Goal: Obtain resource: Download file/media

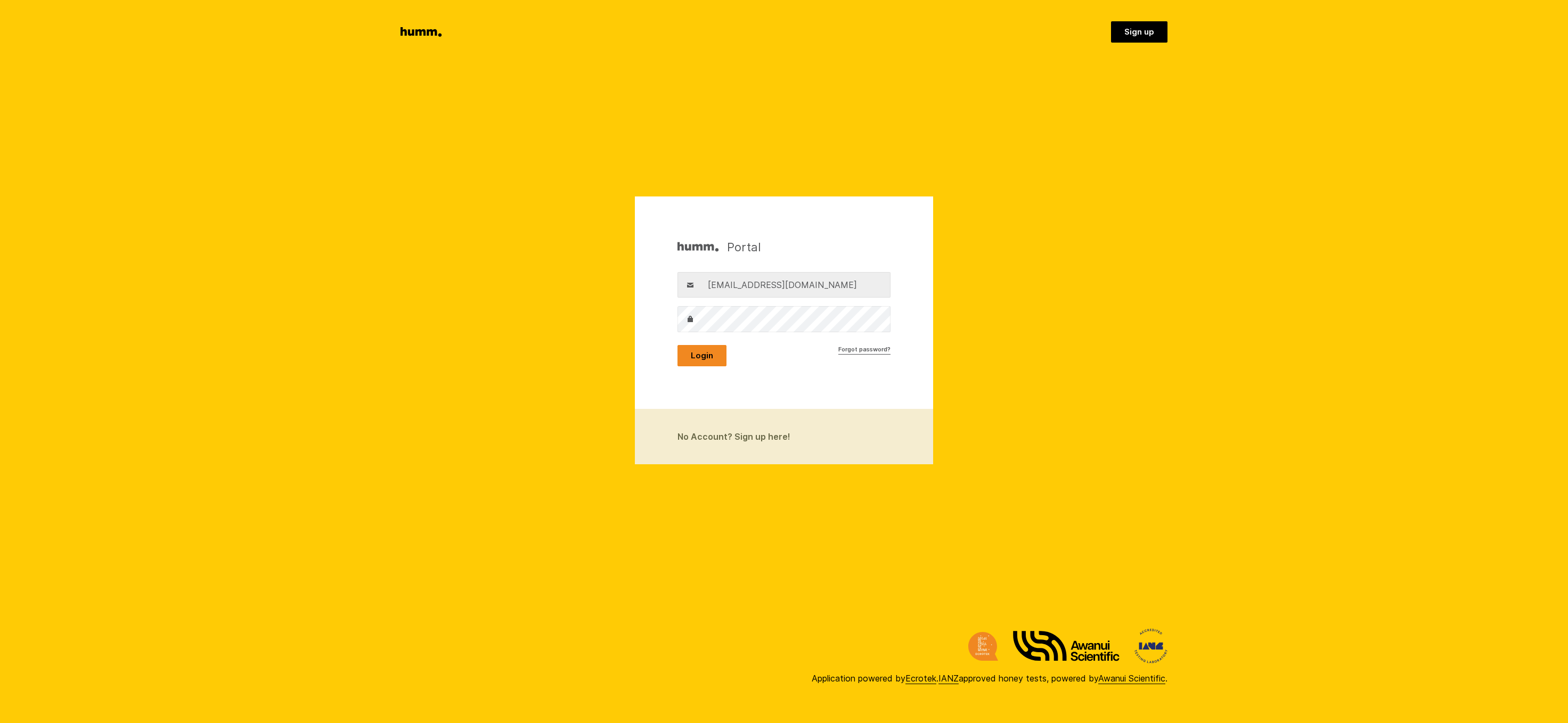
click at [706, 354] on button "Login" at bounding box center [702, 356] width 49 height 21
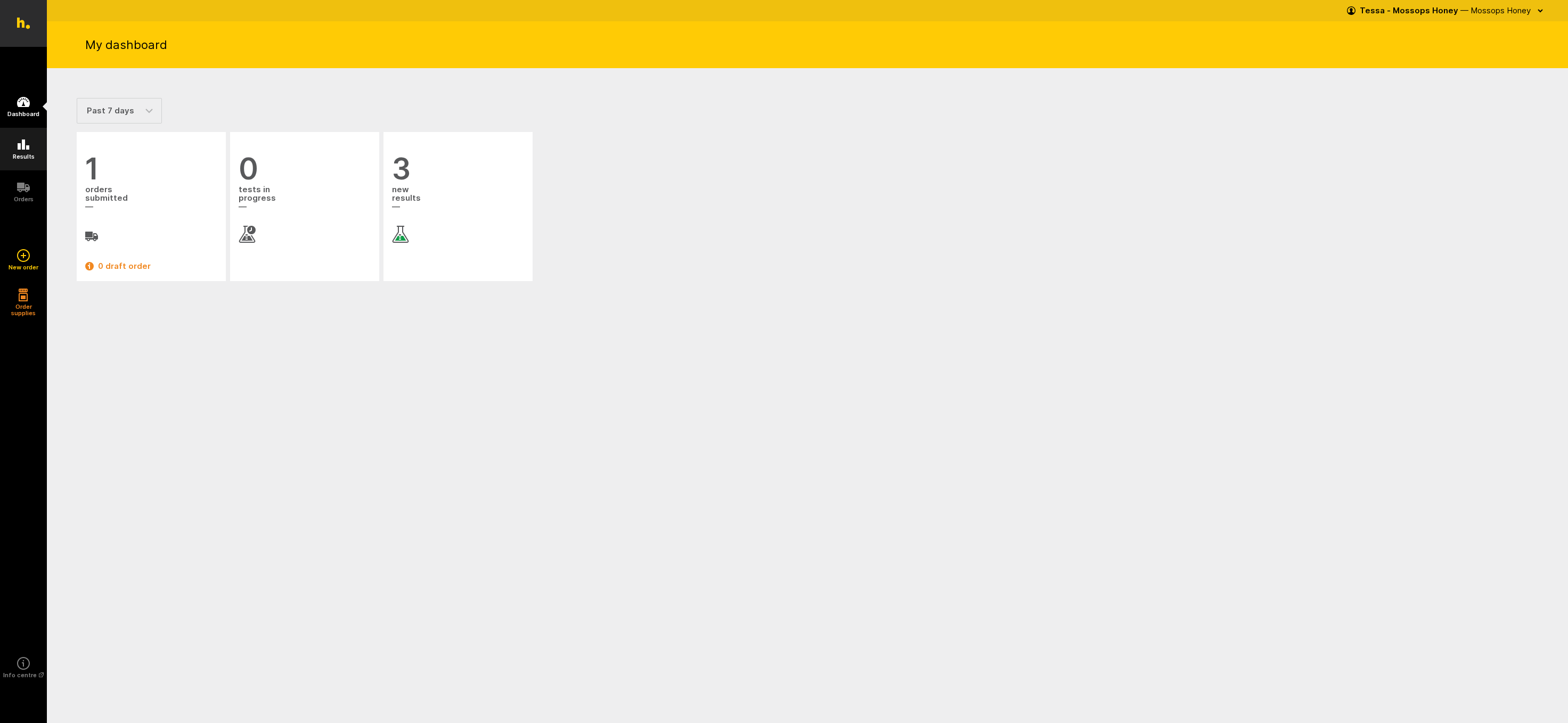
click at [24, 145] on icon at bounding box center [23, 144] width 11 height 10
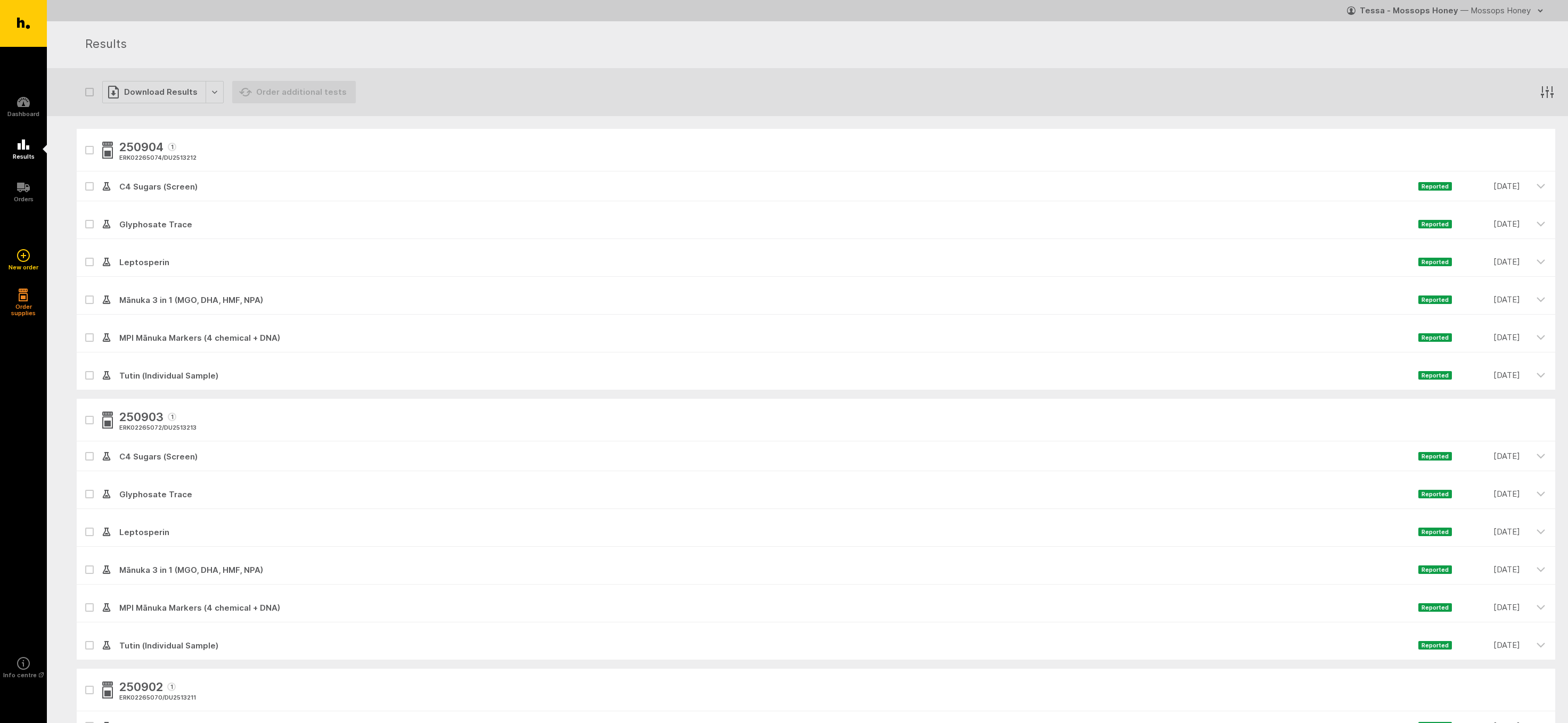
click at [86, 692] on button "button" at bounding box center [90, 690] width 9 height 9
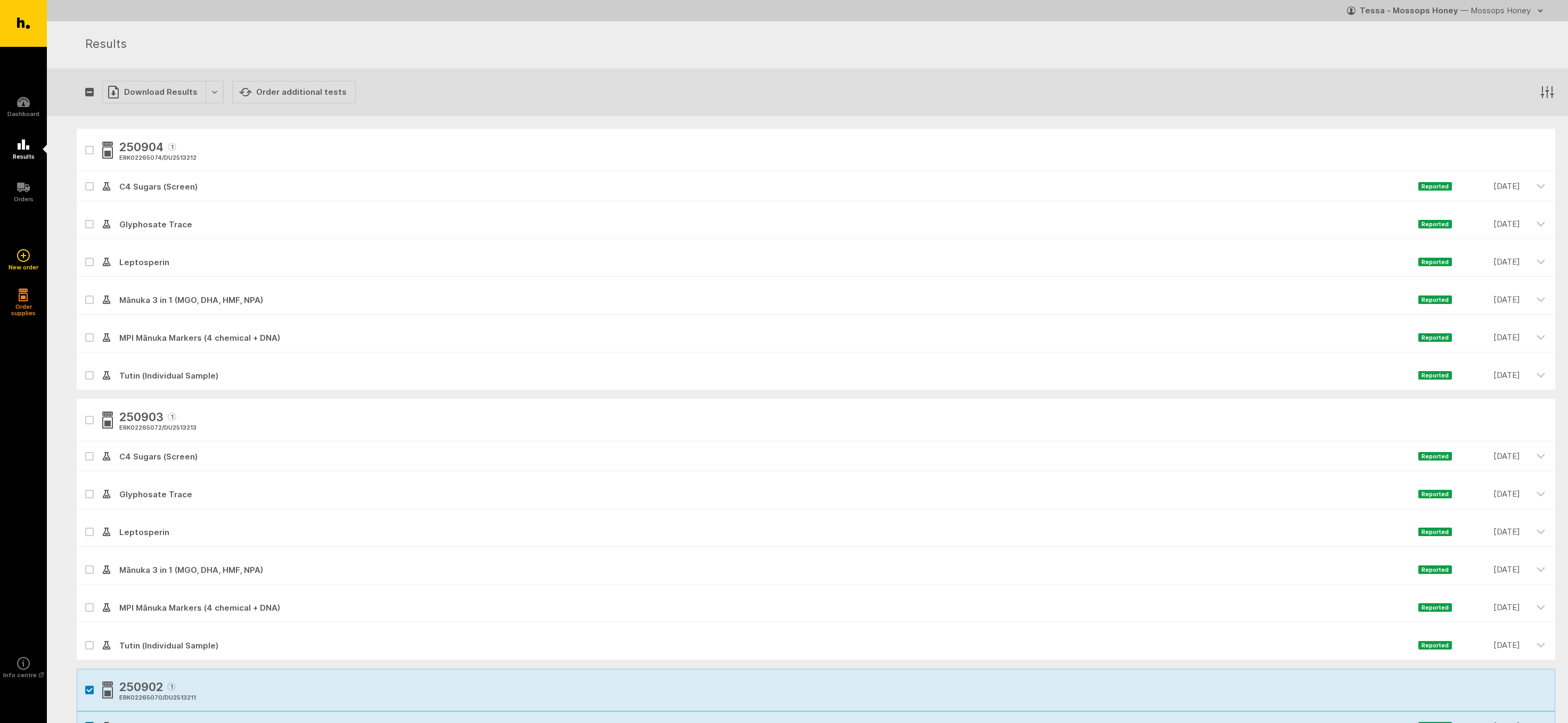
checkbox input "true"
click at [140, 90] on div "Download Results" at bounding box center [163, 92] width 122 height 22
click at [145, 114] on button "Generate Custom Report" at bounding box center [171, 114] width 137 height 22
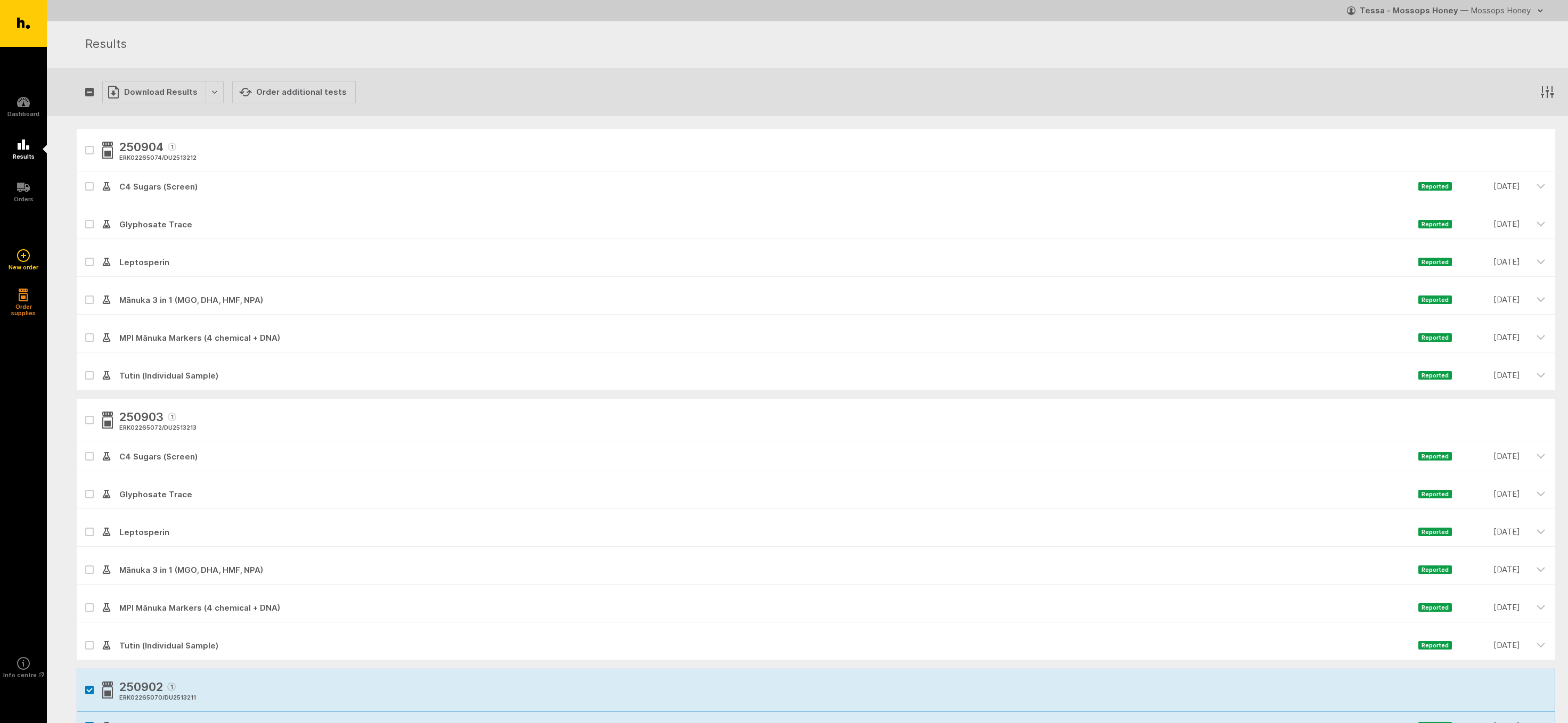
click at [88, 690] on icon "button" at bounding box center [89, 690] width 6 height 5
checkbox input "false"
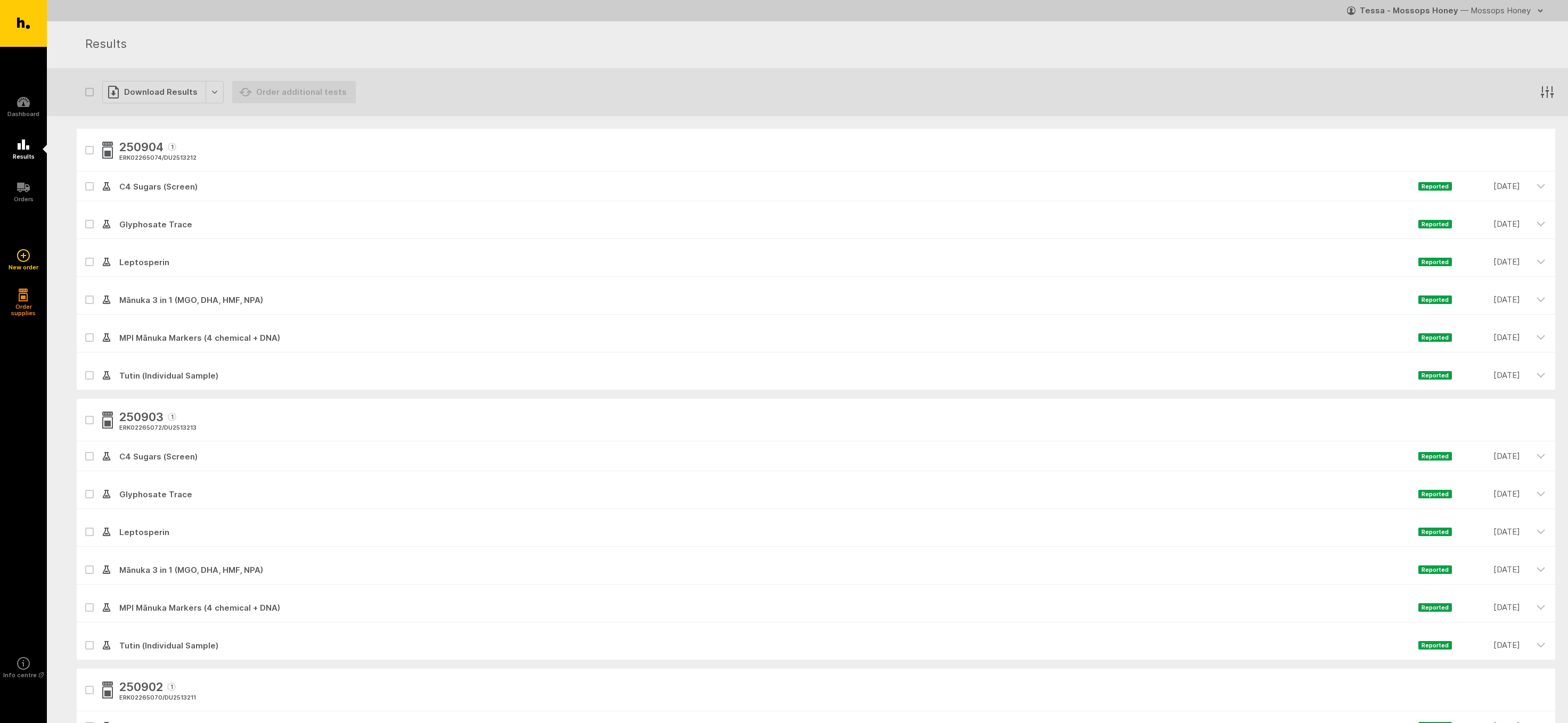
click at [88, 419] on icon "button" at bounding box center [89, 420] width 5 height 3
checkbox input "true"
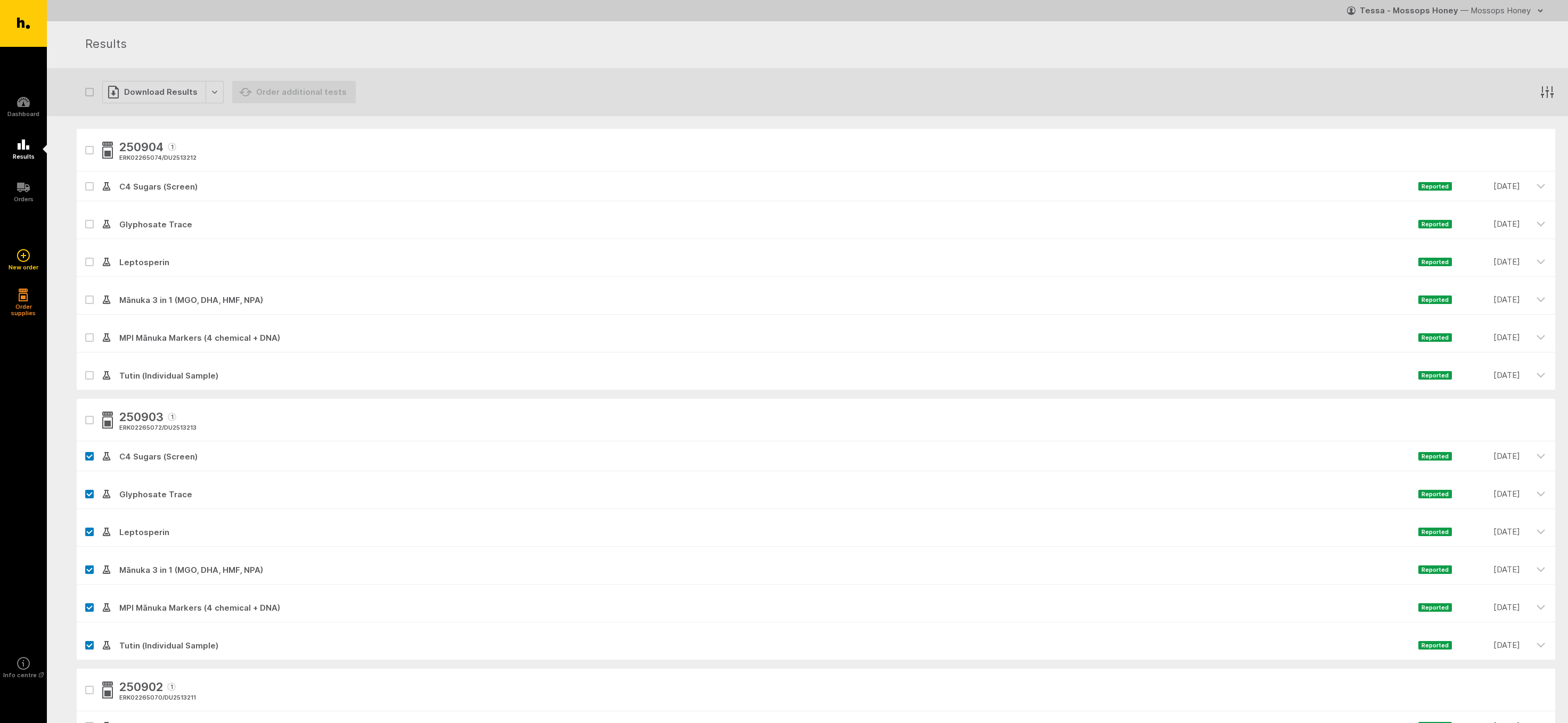
checkbox input "true"
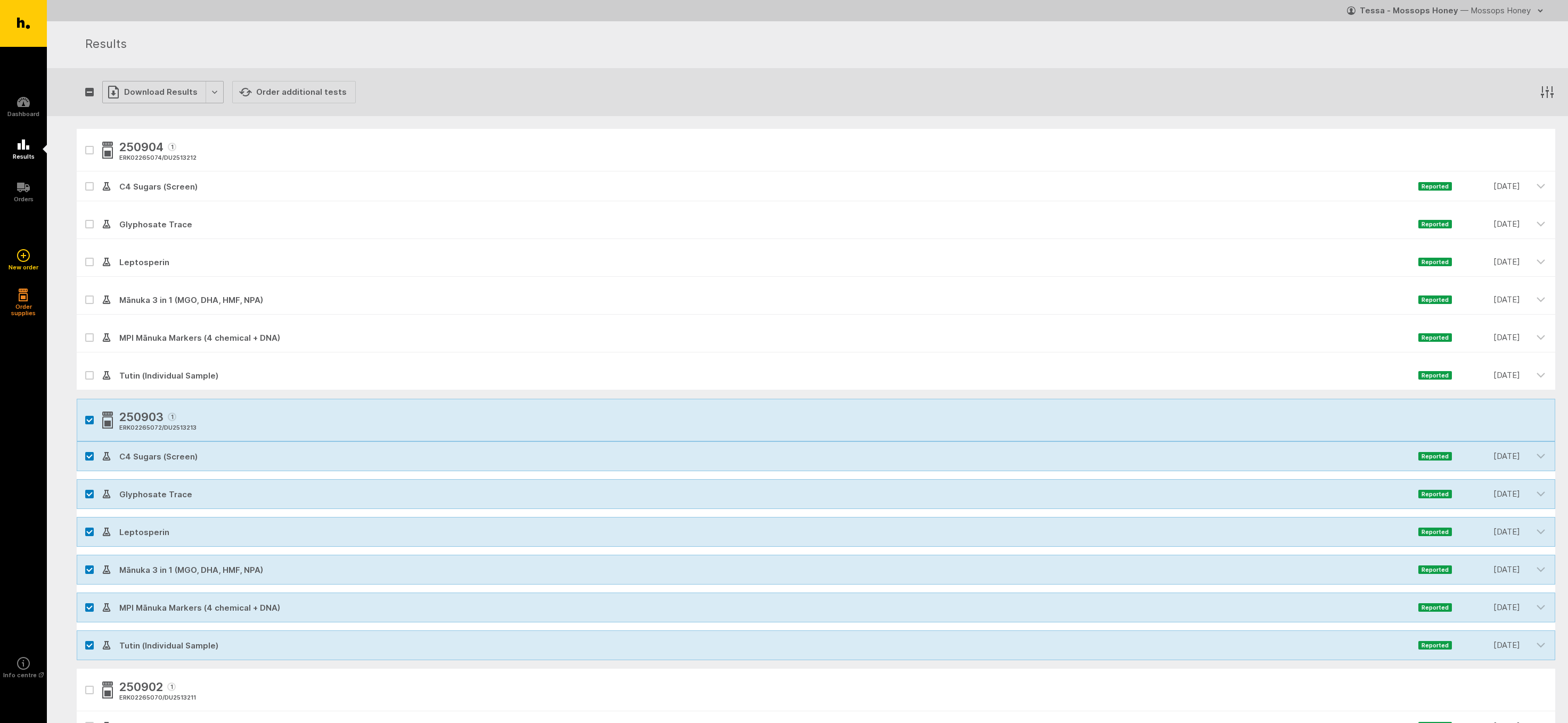
click at [147, 90] on div "Download Results" at bounding box center [163, 92] width 122 height 22
click at [147, 111] on button "Generate Custom Report" at bounding box center [171, 114] width 137 height 22
click at [87, 416] on div "250903 1 ERK02265072 / DU2513213" at bounding box center [816, 420] width 1479 height 43
click at [90, 421] on button "button" at bounding box center [90, 420] width 9 height 9
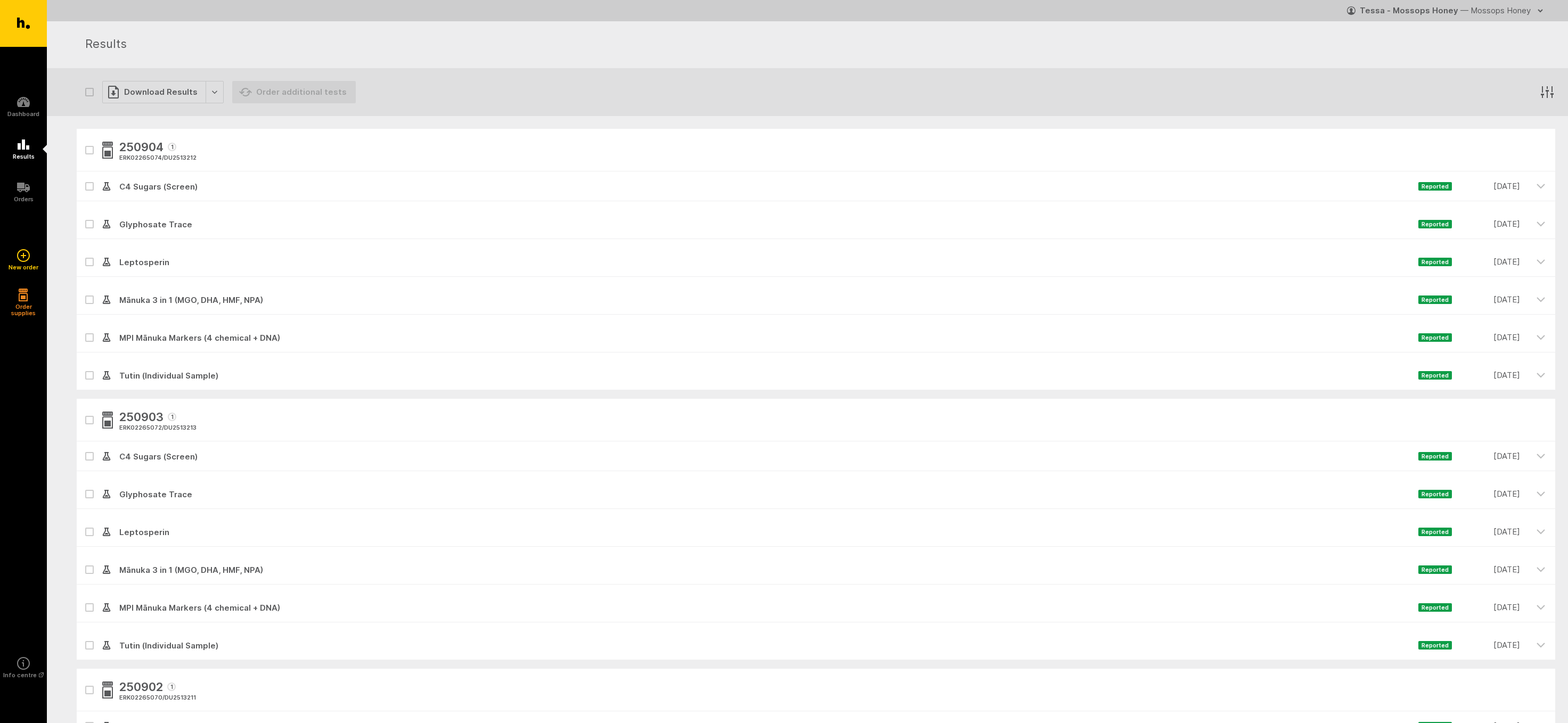
checkbox input "false"
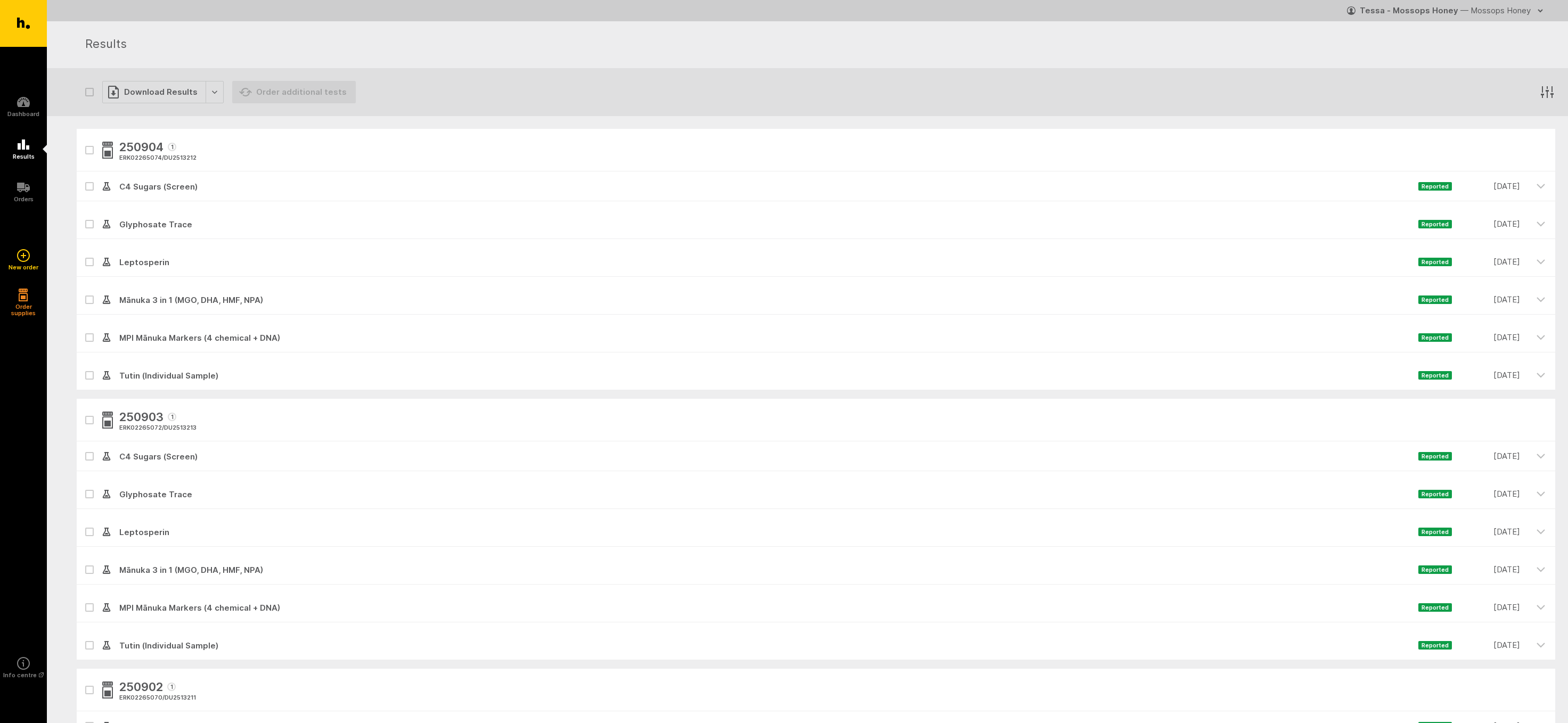
checkbox input "false"
click at [86, 151] on icon "button" at bounding box center [89, 150] width 6 height 5
checkbox input "true"
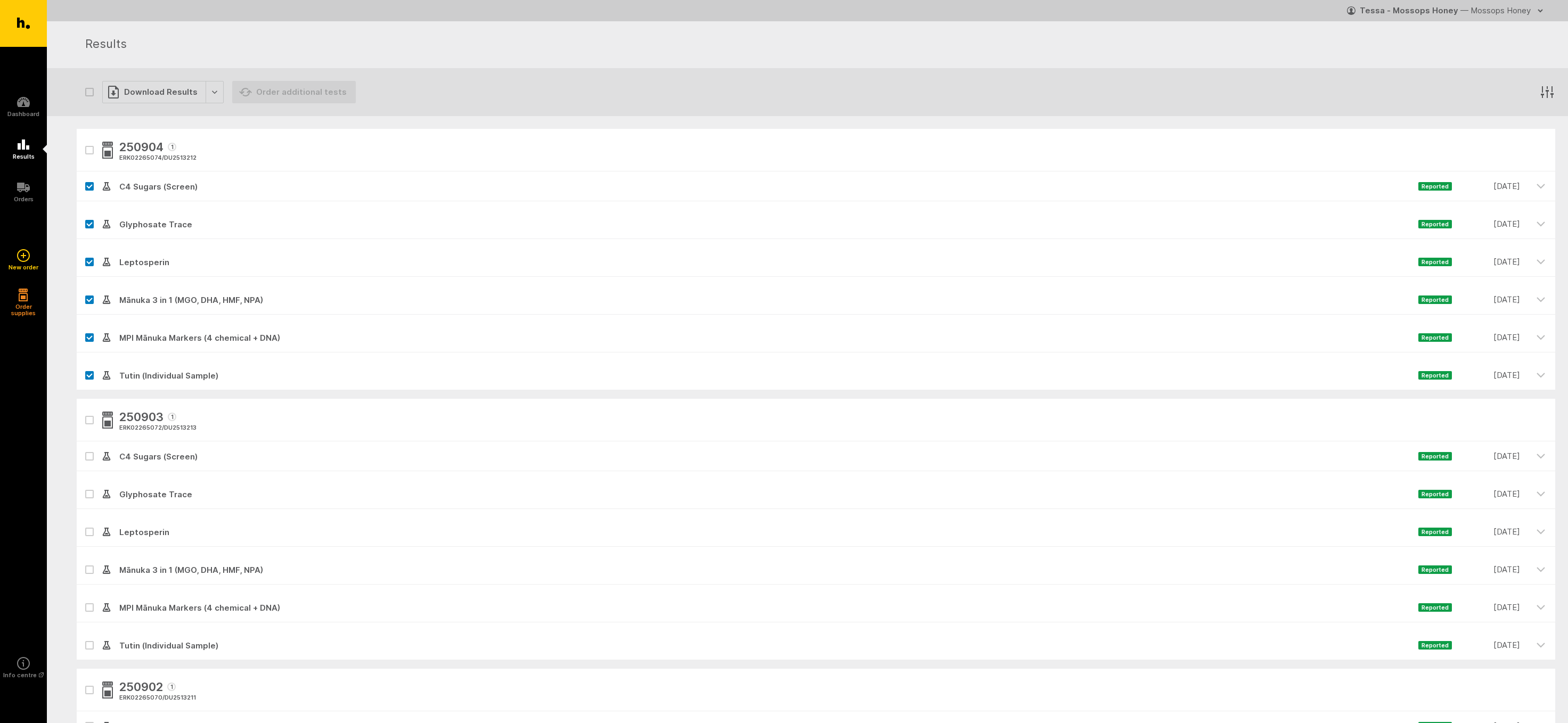
checkbox input "true"
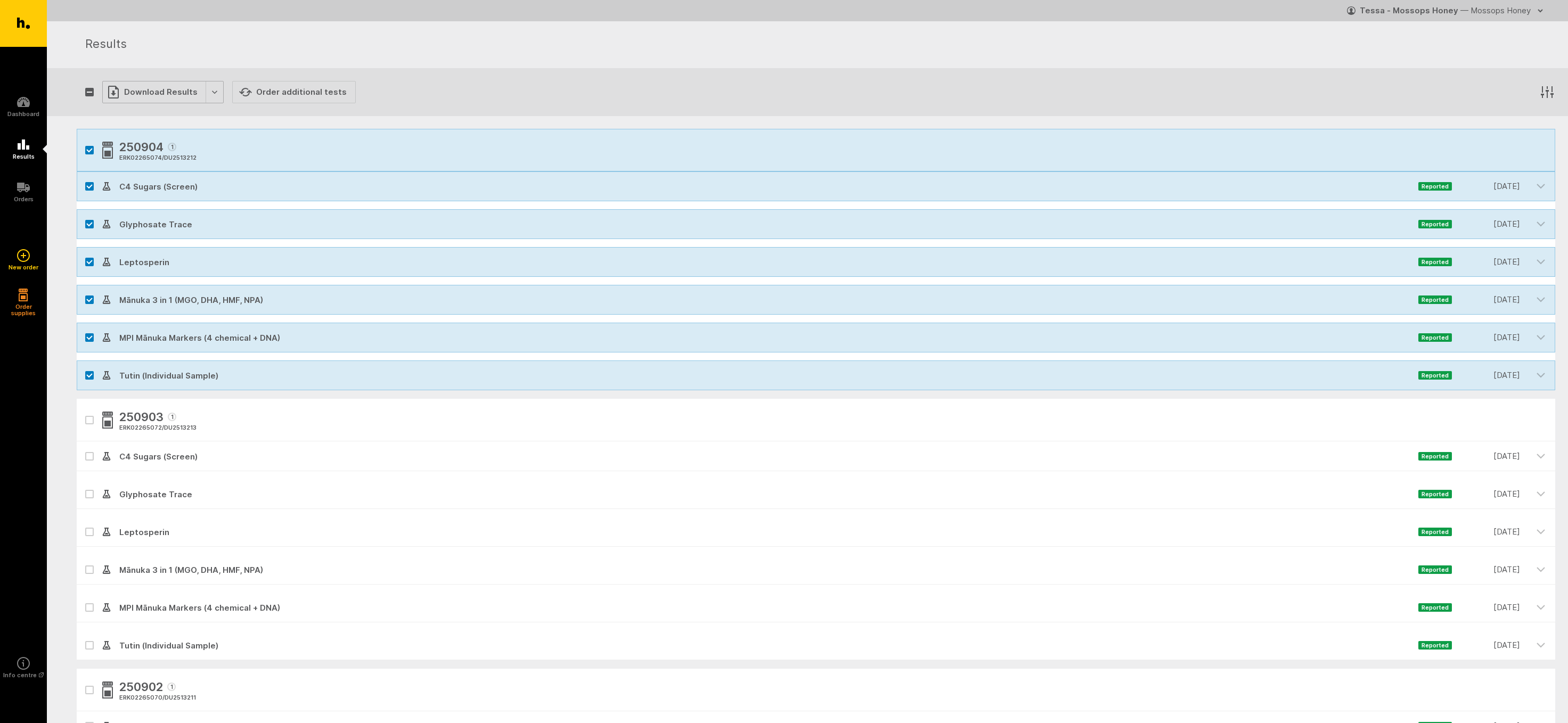
click at [139, 88] on div "Download Results" at bounding box center [163, 92] width 122 height 22
click at [142, 115] on button "Generate Custom Report" at bounding box center [171, 114] width 137 height 22
click at [88, 149] on icon "button" at bounding box center [89, 150] width 6 height 5
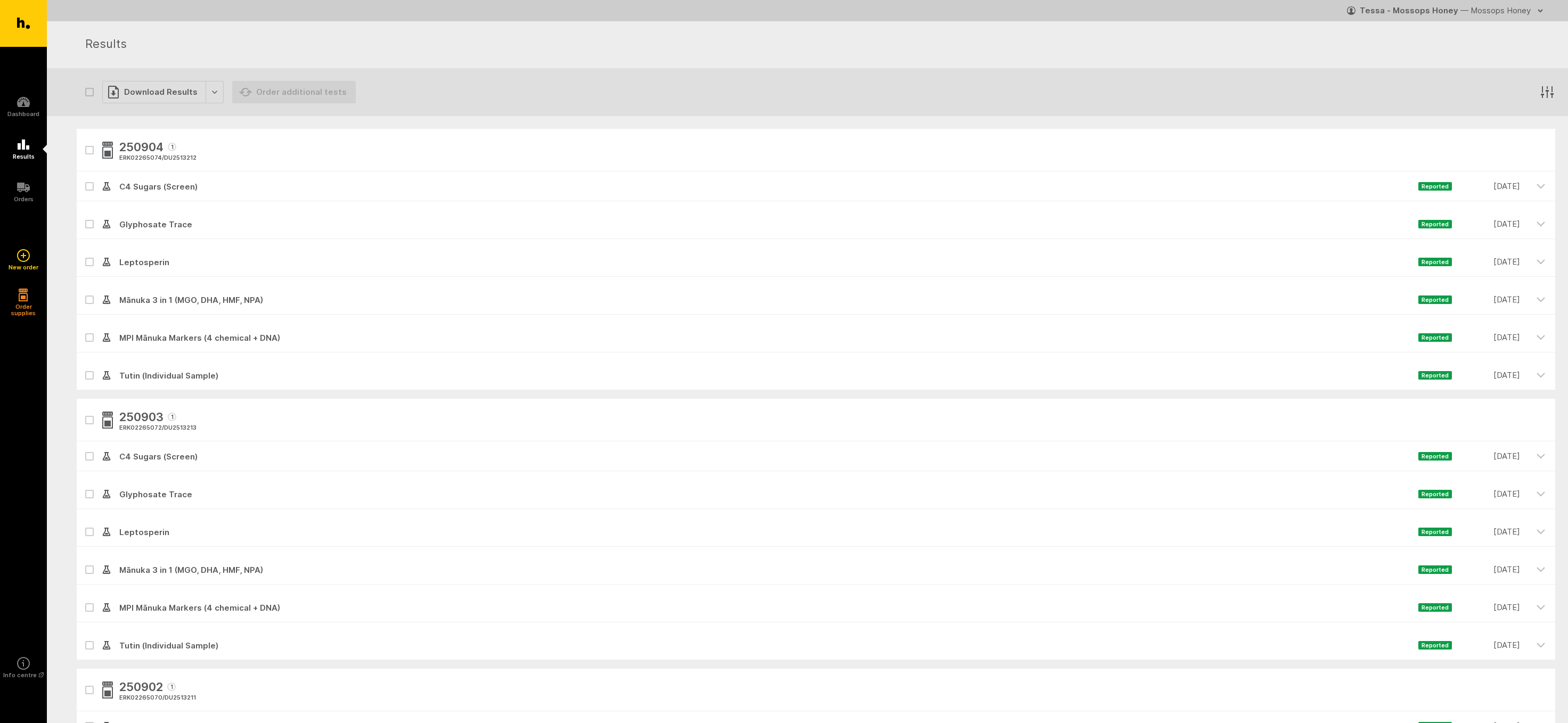
checkbox input "false"
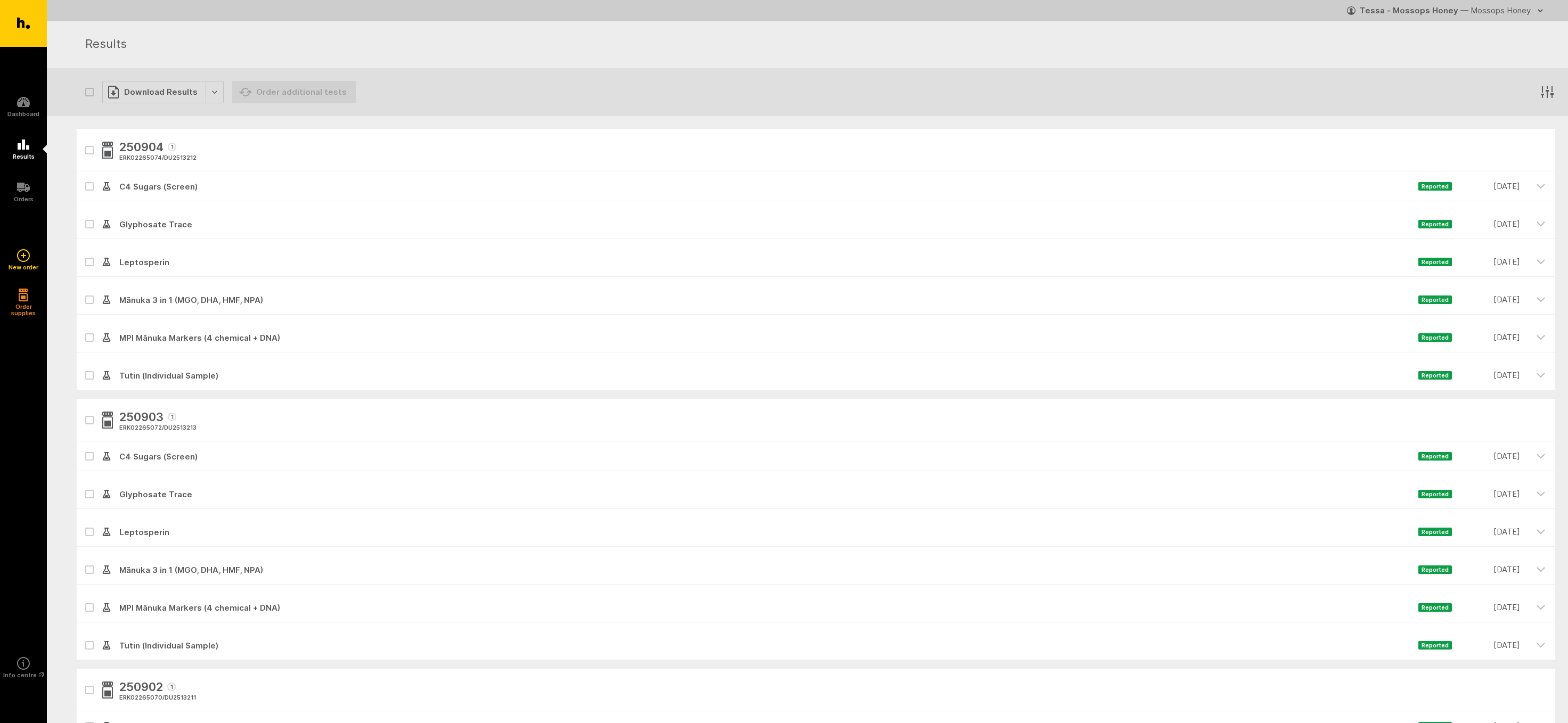
checkbox input "false"
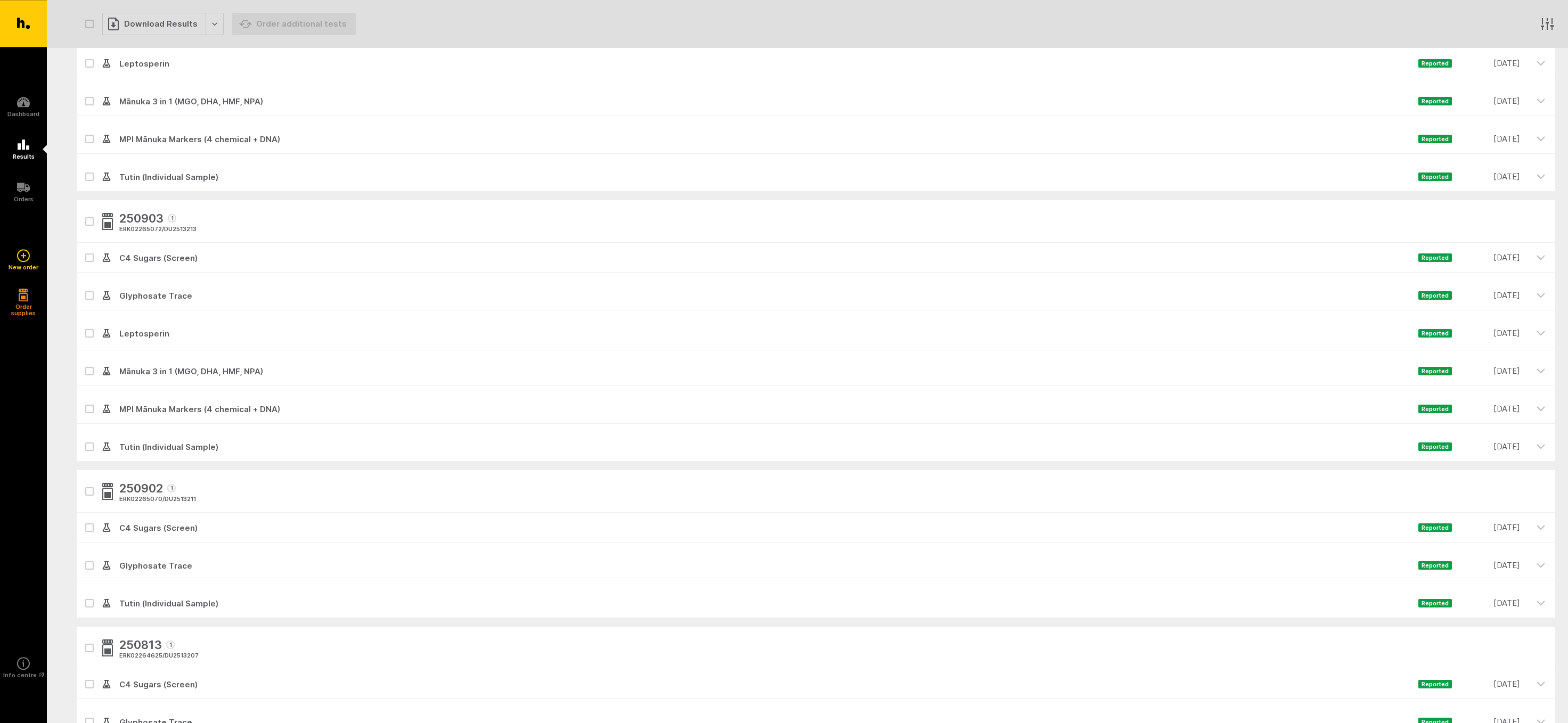
scroll to position [221, 0]
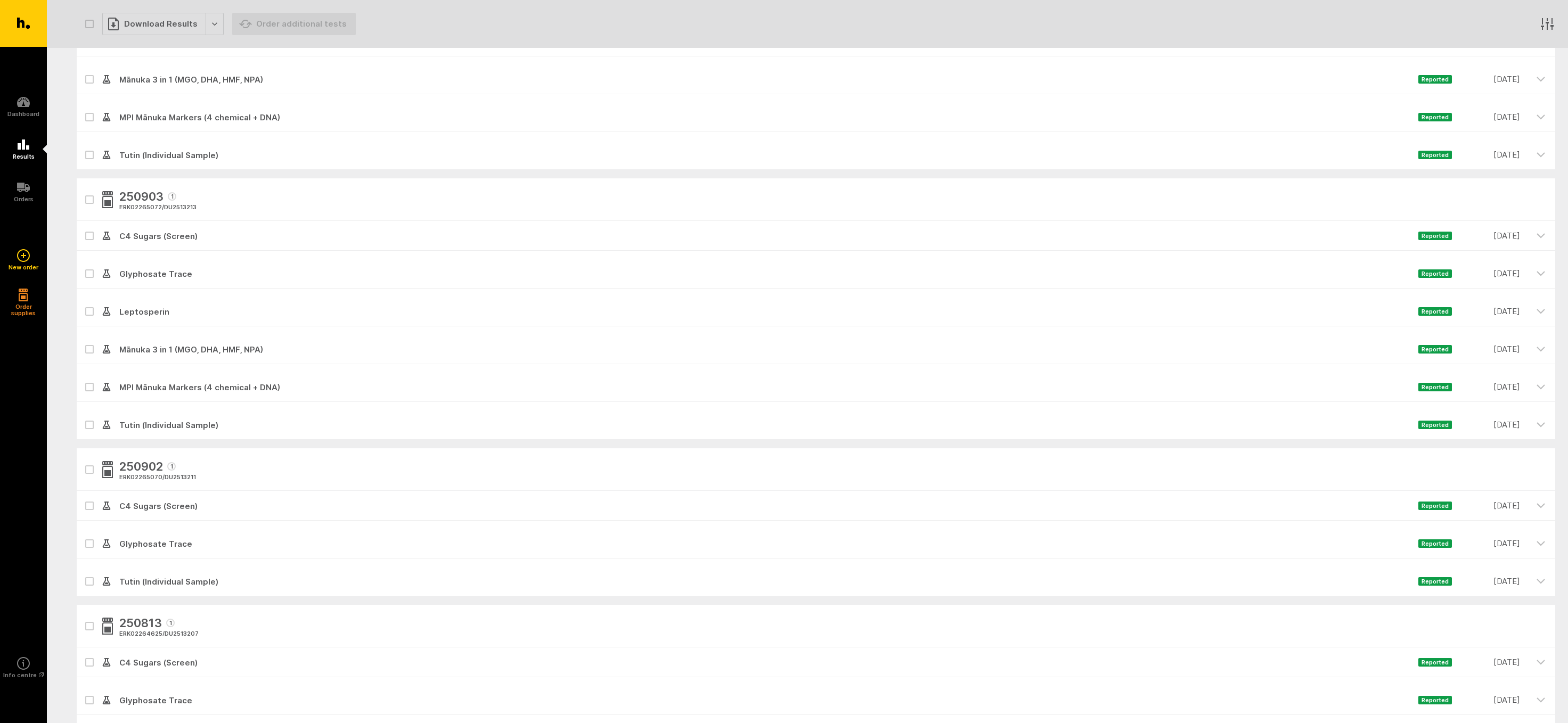
click at [87, 542] on icon at bounding box center [89, 544] width 6 height 5
click at [83, 536] on input "checkbox" at bounding box center [80, 532] width 7 height 7
checkbox input "true"
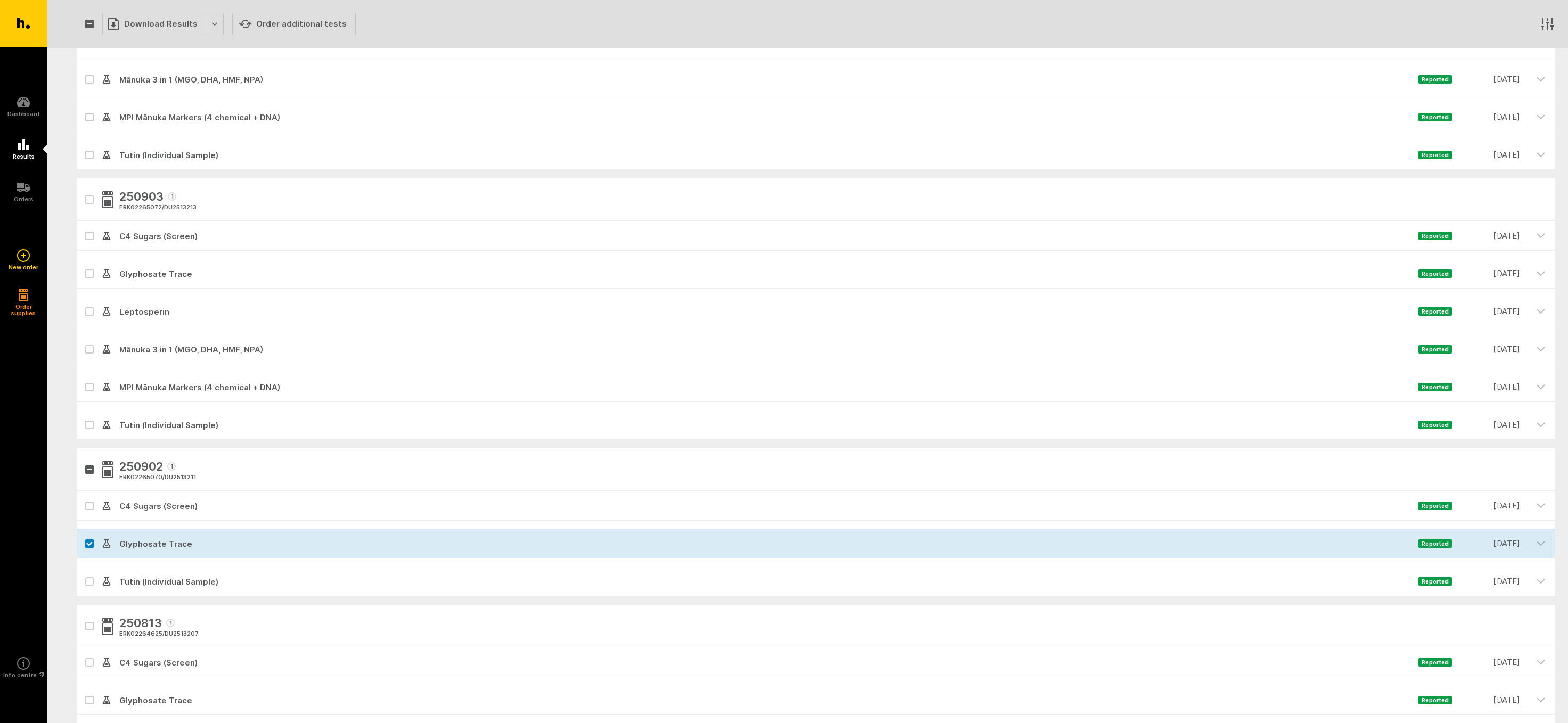
click at [90, 580] on icon at bounding box center [89, 581] width 6 height 5
click at [83, 574] on input "checkbox" at bounding box center [80, 570] width 7 height 7
checkbox input "true"
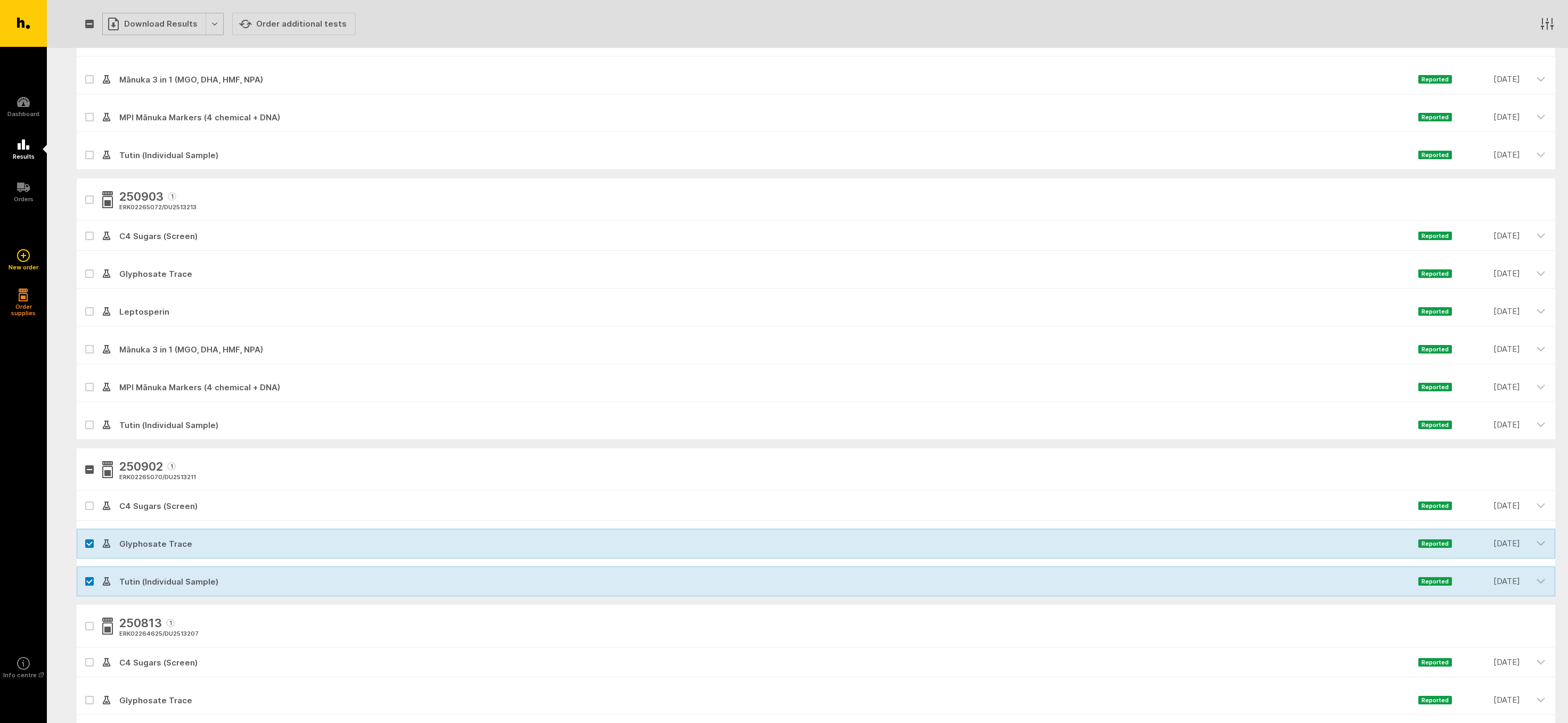
click at [152, 22] on div "Download Results" at bounding box center [163, 23] width 122 height 22
click at [151, 46] on button "Generate Custom Report" at bounding box center [171, 46] width 137 height 22
click at [88, 540] on label at bounding box center [90, 544] width 9 height 9
click at [83, 536] on input "checkbox" at bounding box center [80, 532] width 7 height 7
checkbox input "false"
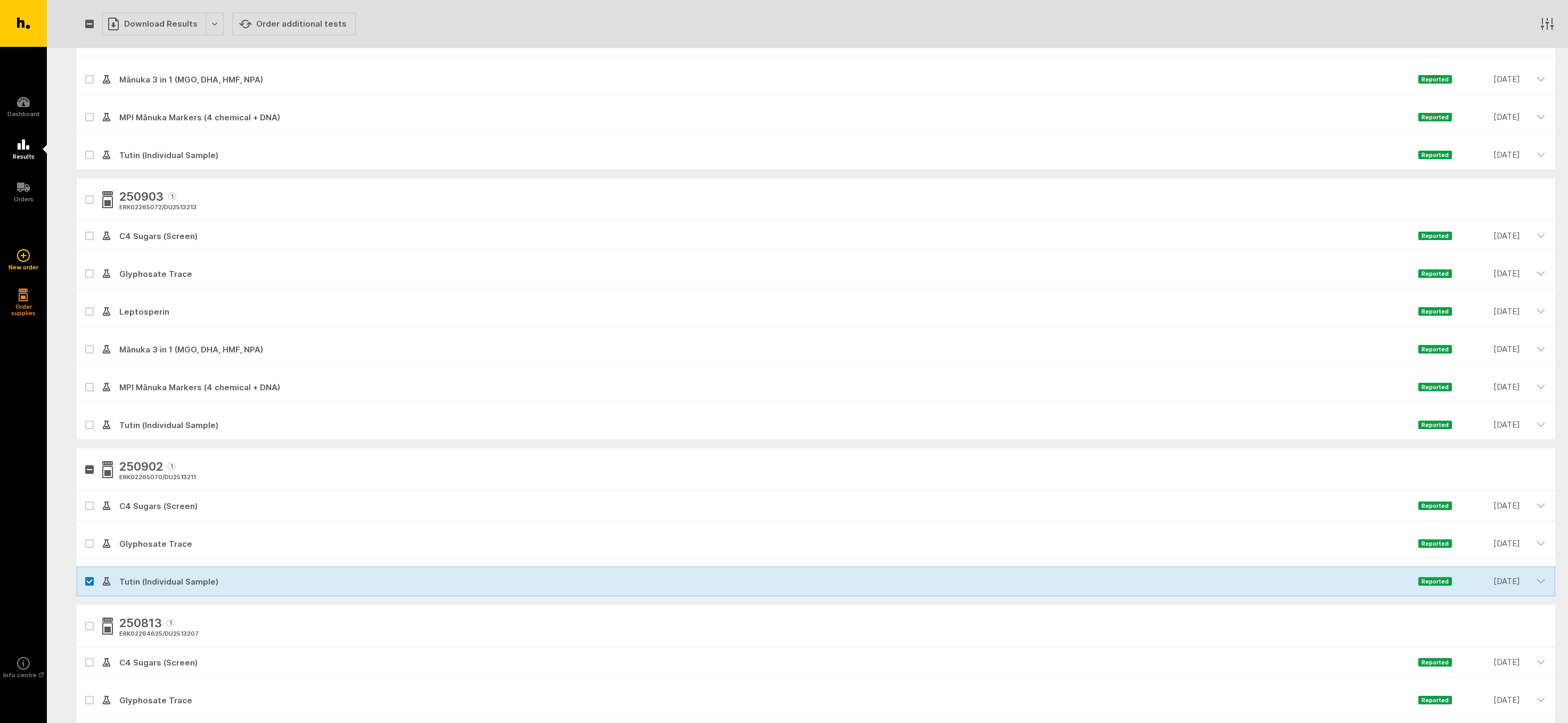
click at [88, 582] on icon at bounding box center [89, 581] width 5 height 3
click at [83, 574] on input "checkbox" at bounding box center [80, 570] width 7 height 7
checkbox input "false"
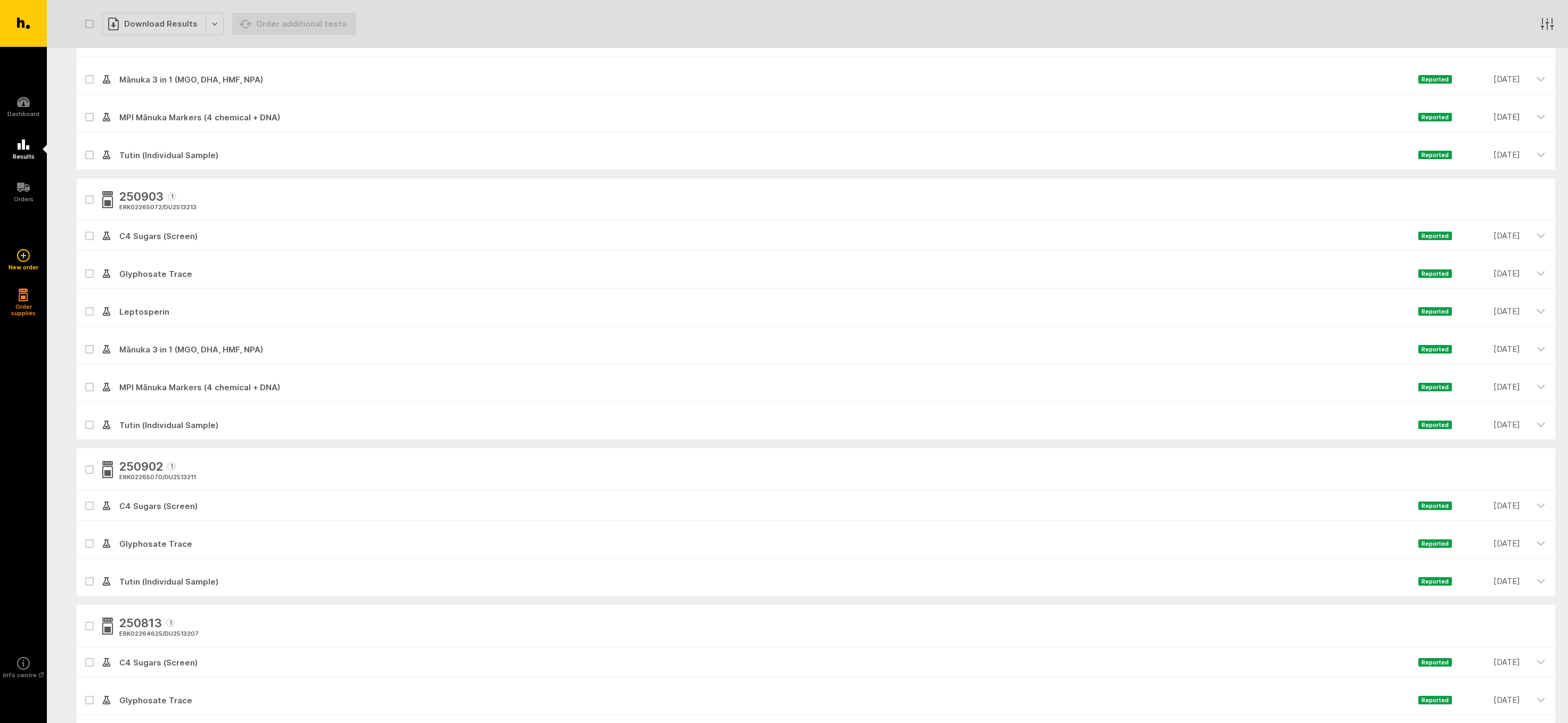
click at [87, 386] on icon at bounding box center [89, 387] width 6 height 5
click at [83, 379] on input "checkbox" at bounding box center [80, 376] width 7 height 7
checkbox input "true"
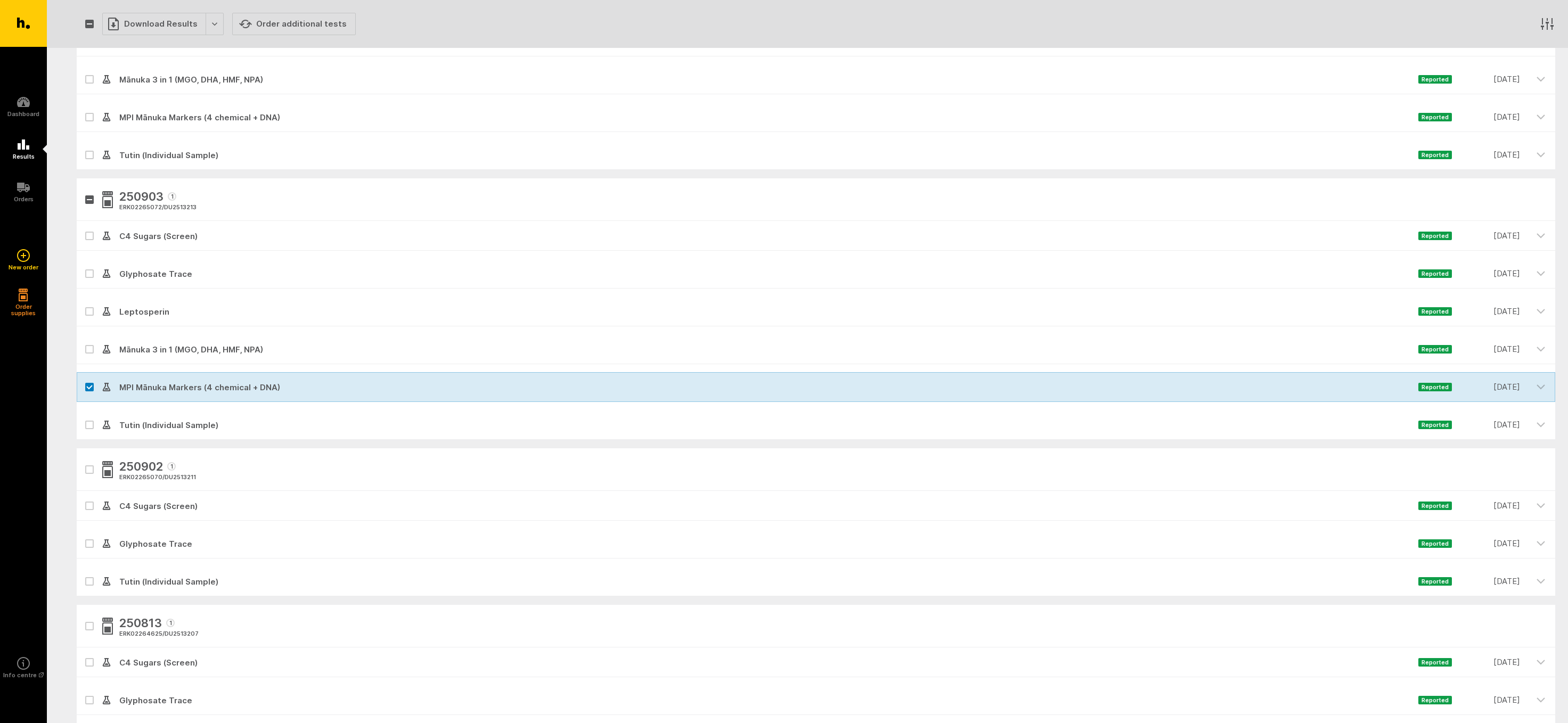
drag, startPoint x: 86, startPoint y: 426, endPoint x: 88, endPoint y: 419, distance: 7.3
click at [87, 426] on icon at bounding box center [89, 425] width 6 height 5
click at [83, 417] on input "checkbox" at bounding box center [80, 413] width 7 height 7
checkbox input "true"
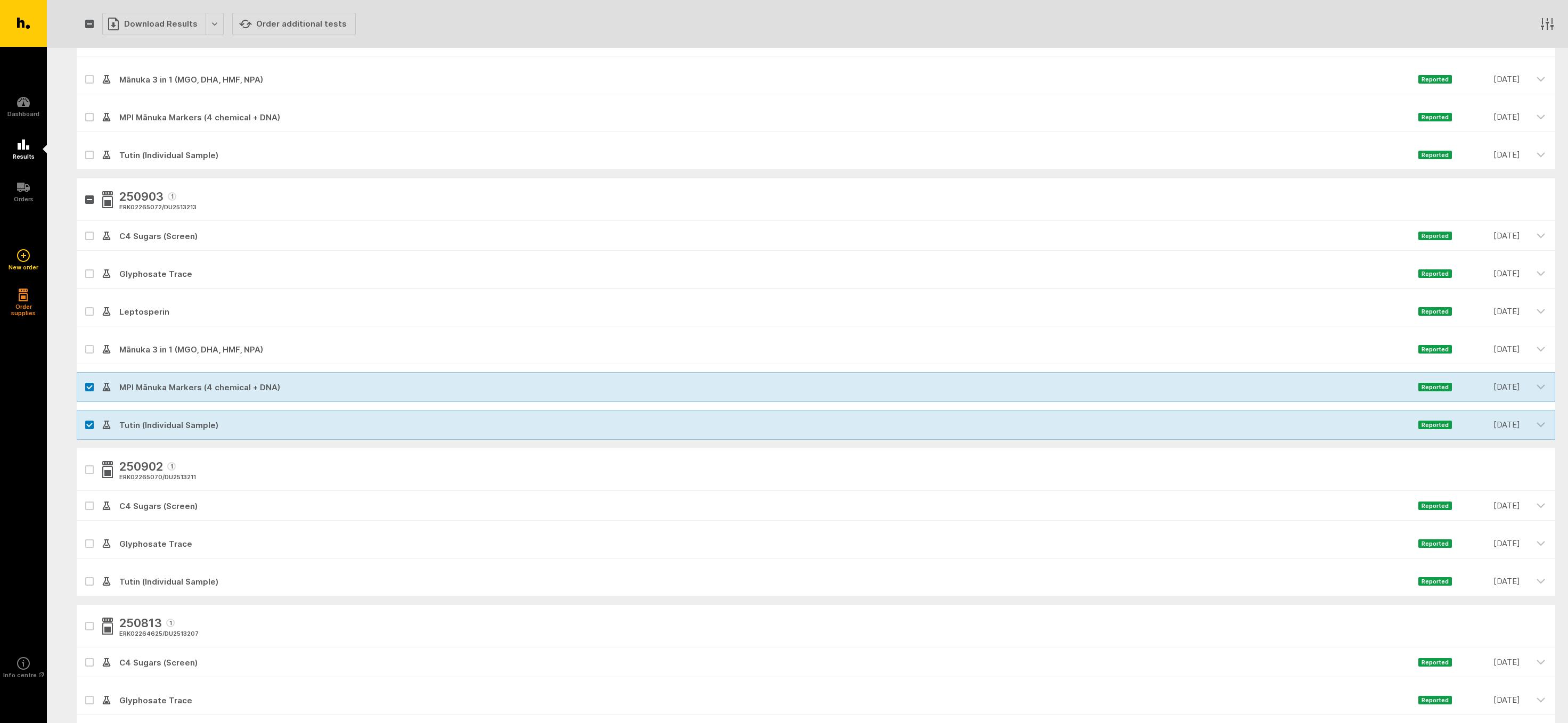
click at [88, 272] on icon at bounding box center [89, 274] width 6 height 5
click at [83, 265] on input "checkbox" at bounding box center [80, 263] width 7 height 7
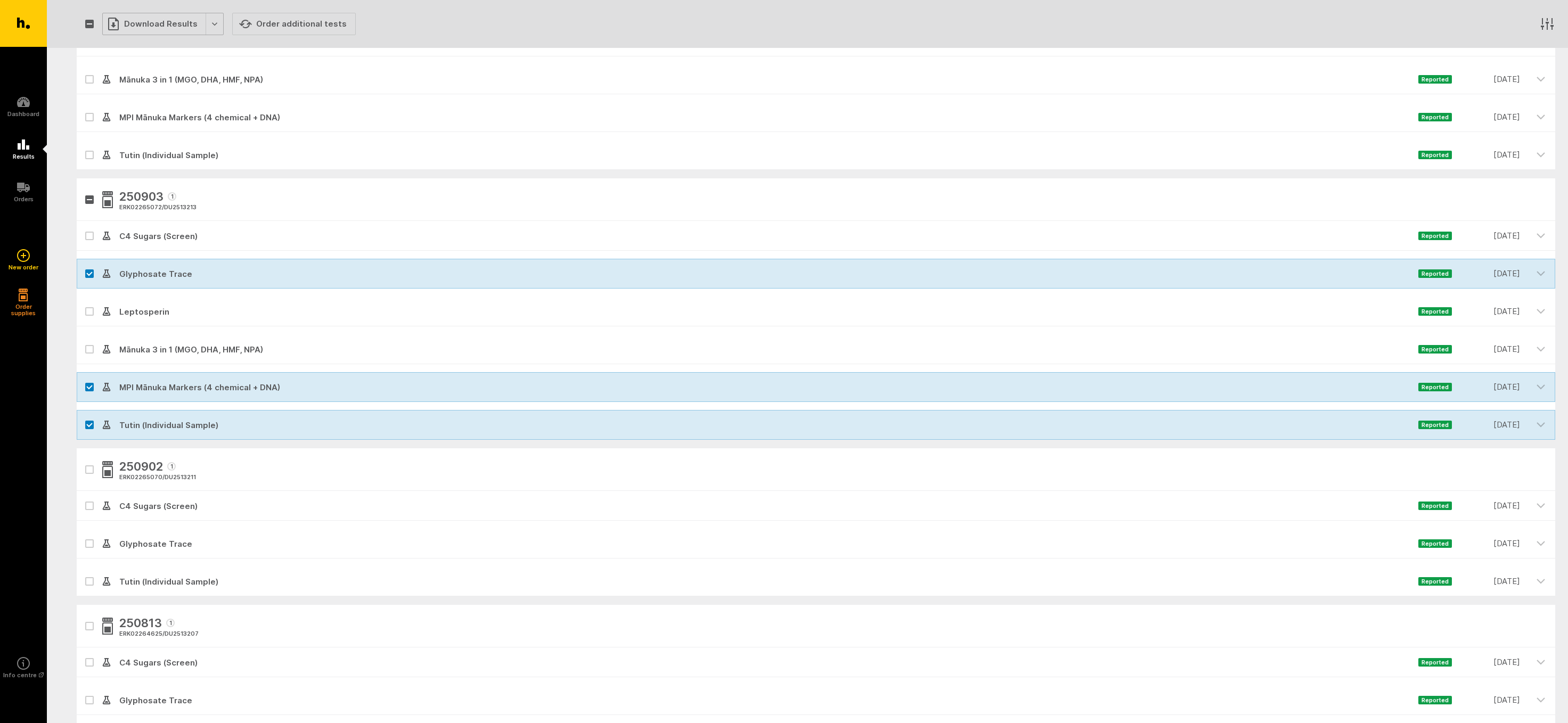
click at [148, 21] on div "Download Results" at bounding box center [163, 23] width 122 height 22
click at [148, 46] on button "Generate Custom Report" at bounding box center [171, 46] width 137 height 22
click at [85, 270] on div at bounding box center [90, 274] width 26 height 30
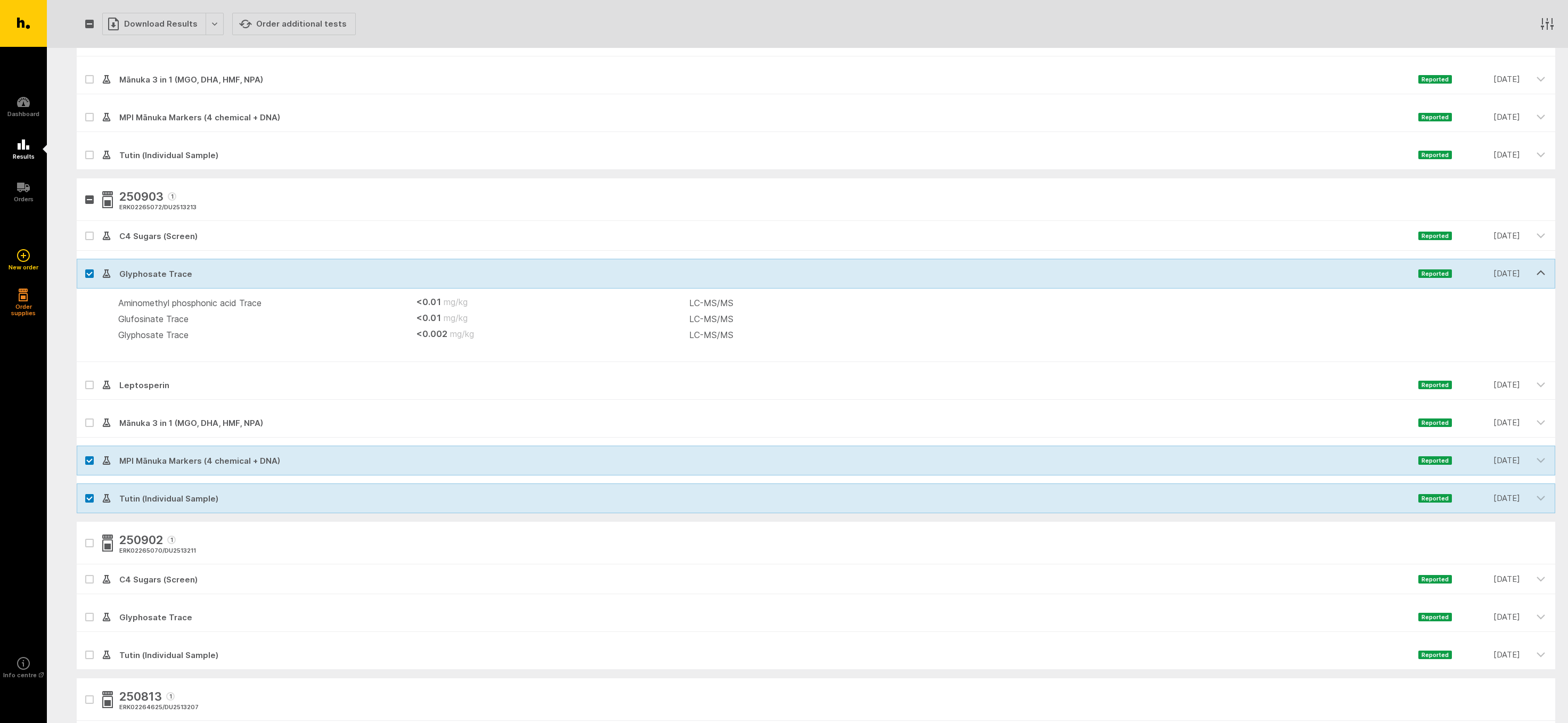
click at [89, 275] on icon at bounding box center [89, 273] width 5 height 3
click at [83, 265] on input "checkbox" at bounding box center [80, 263] width 7 height 7
checkbox input "false"
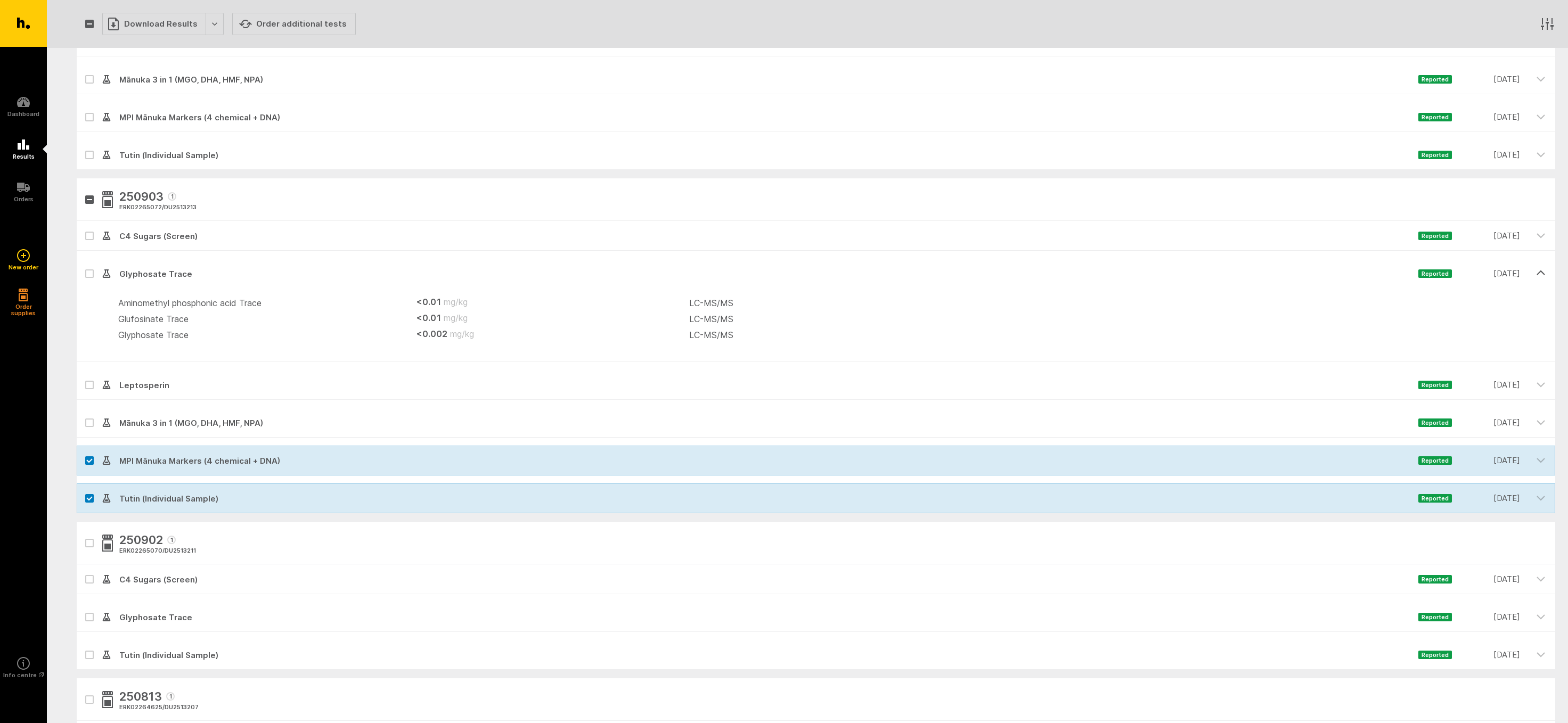
drag, startPoint x: 1540, startPoint y: 270, endPoint x: 783, endPoint y: 274, distance: 757.0
click at [1540, 270] on icon "button" at bounding box center [1540, 273] width 9 height 9
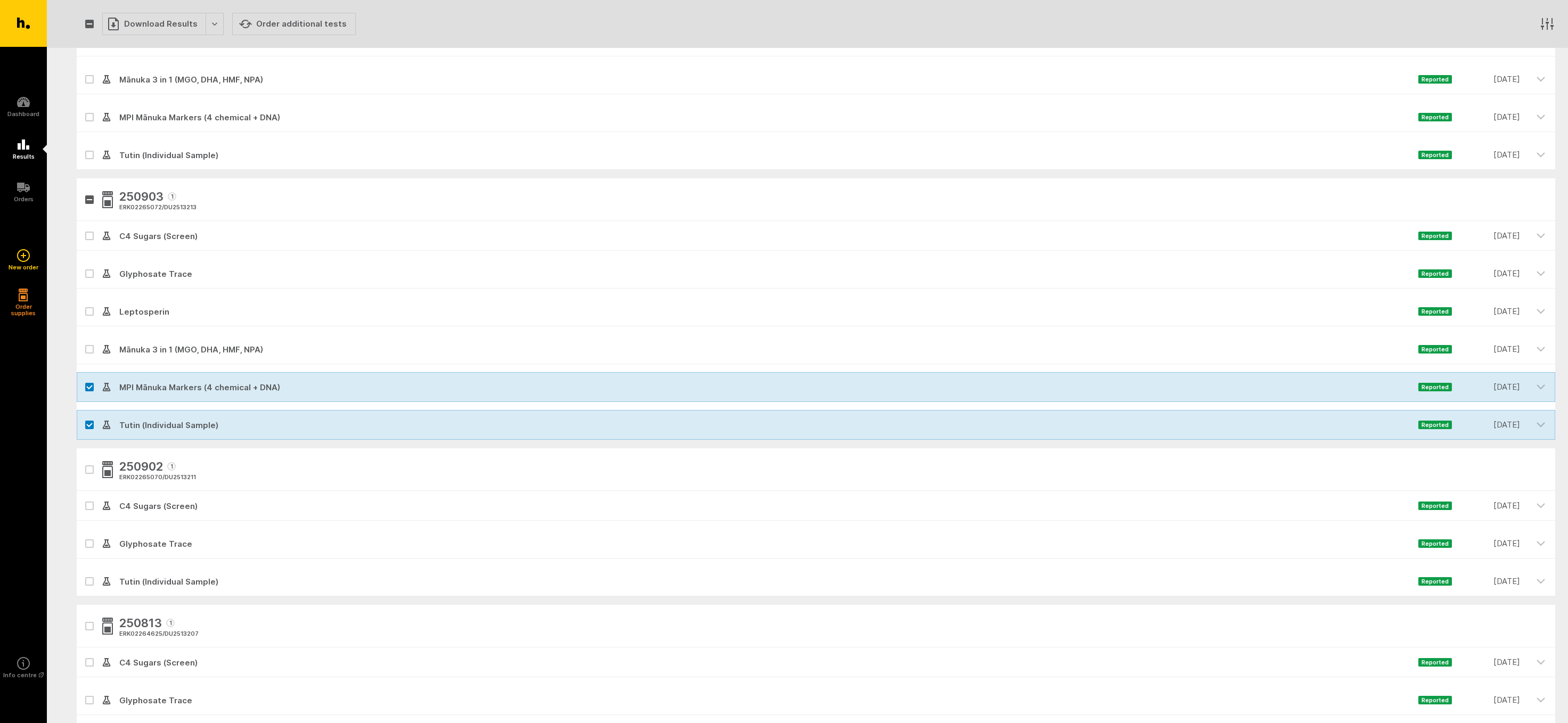
click at [90, 388] on icon at bounding box center [89, 387] width 6 height 5
click at [83, 379] on input "checkbox" at bounding box center [80, 376] width 7 height 7
checkbox input "false"
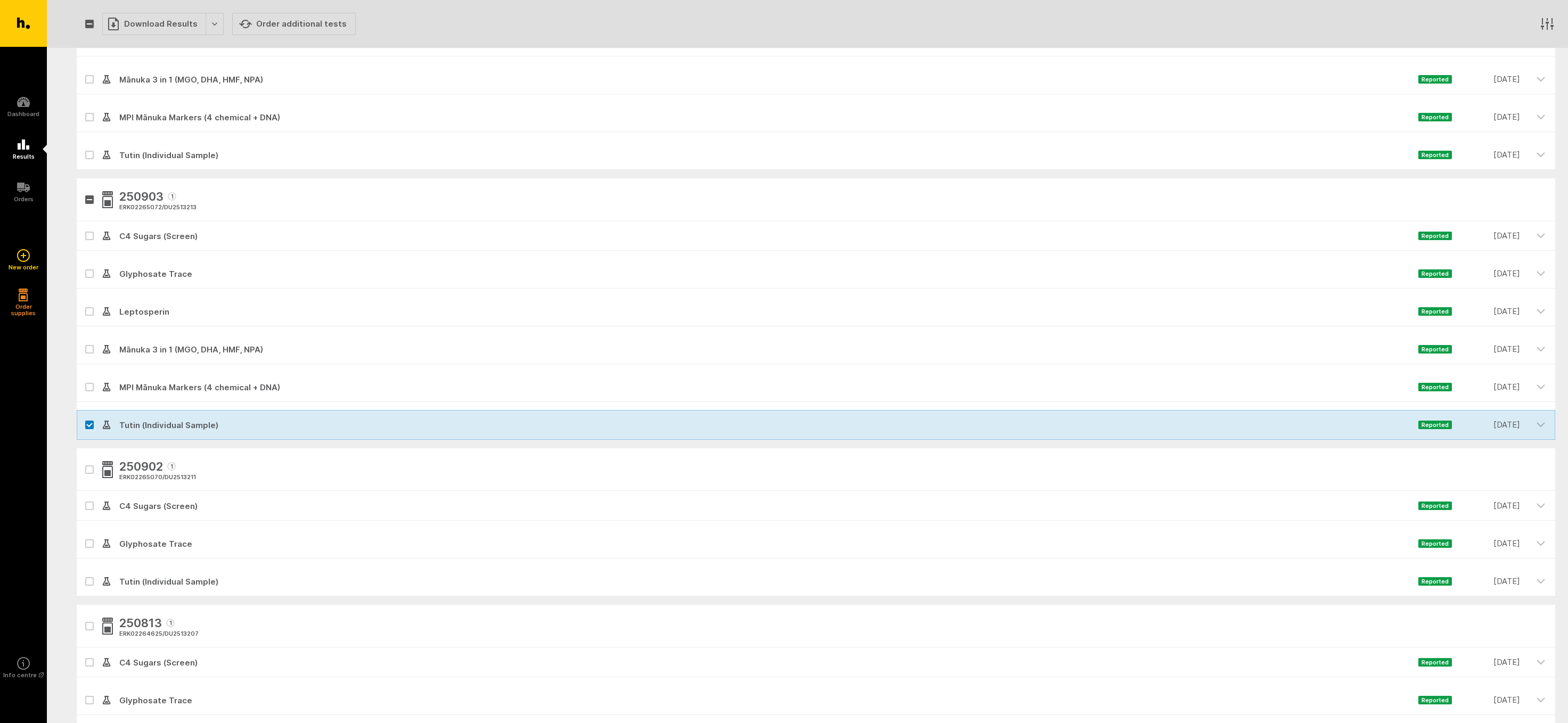
click at [89, 424] on icon at bounding box center [89, 425] width 6 height 5
click at [83, 417] on input "checkbox" at bounding box center [80, 413] width 7 height 7
checkbox input "false"
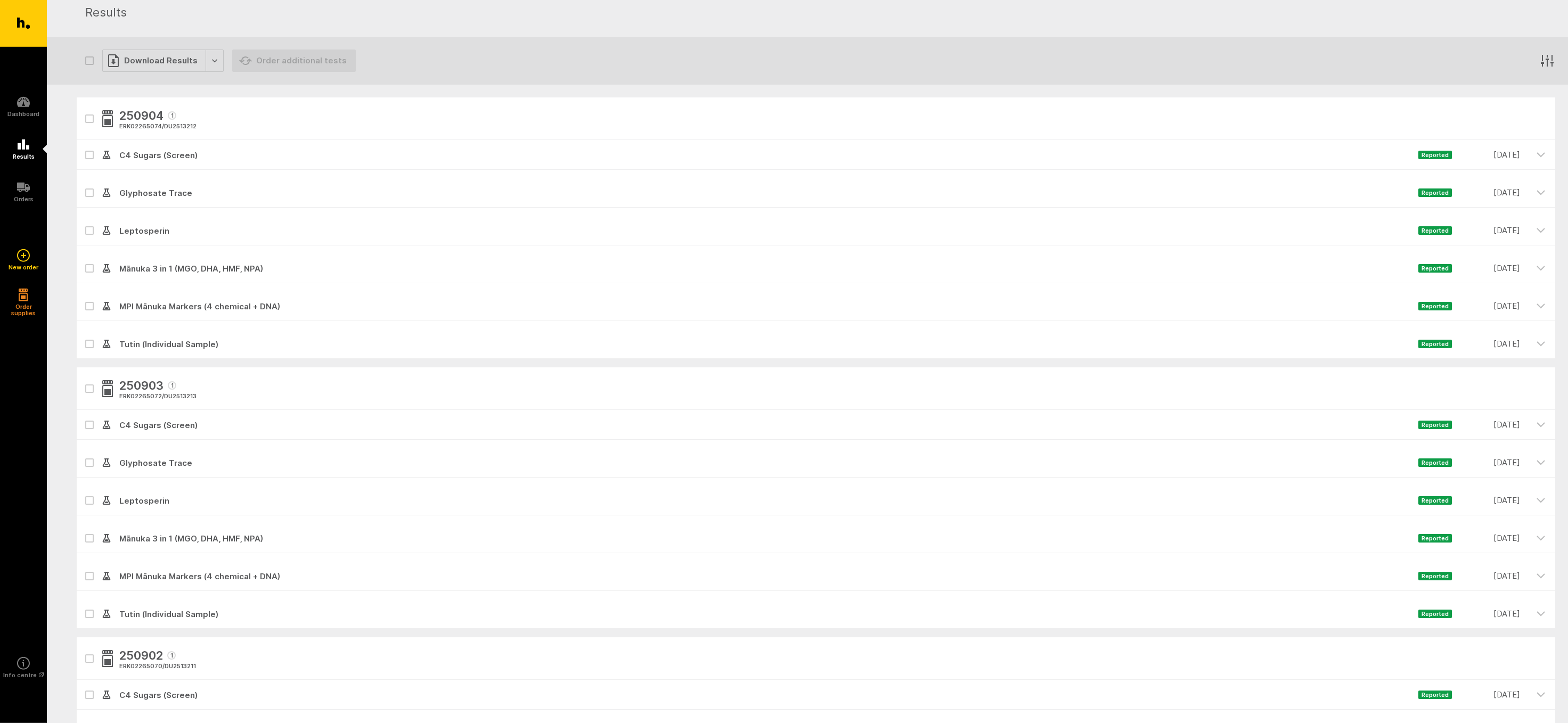
scroll to position [27, 0]
click at [90, 345] on label at bounding box center [90, 348] width 9 height 9
click at [83, 340] on input "checkbox" at bounding box center [80, 337] width 7 height 7
checkbox input "true"
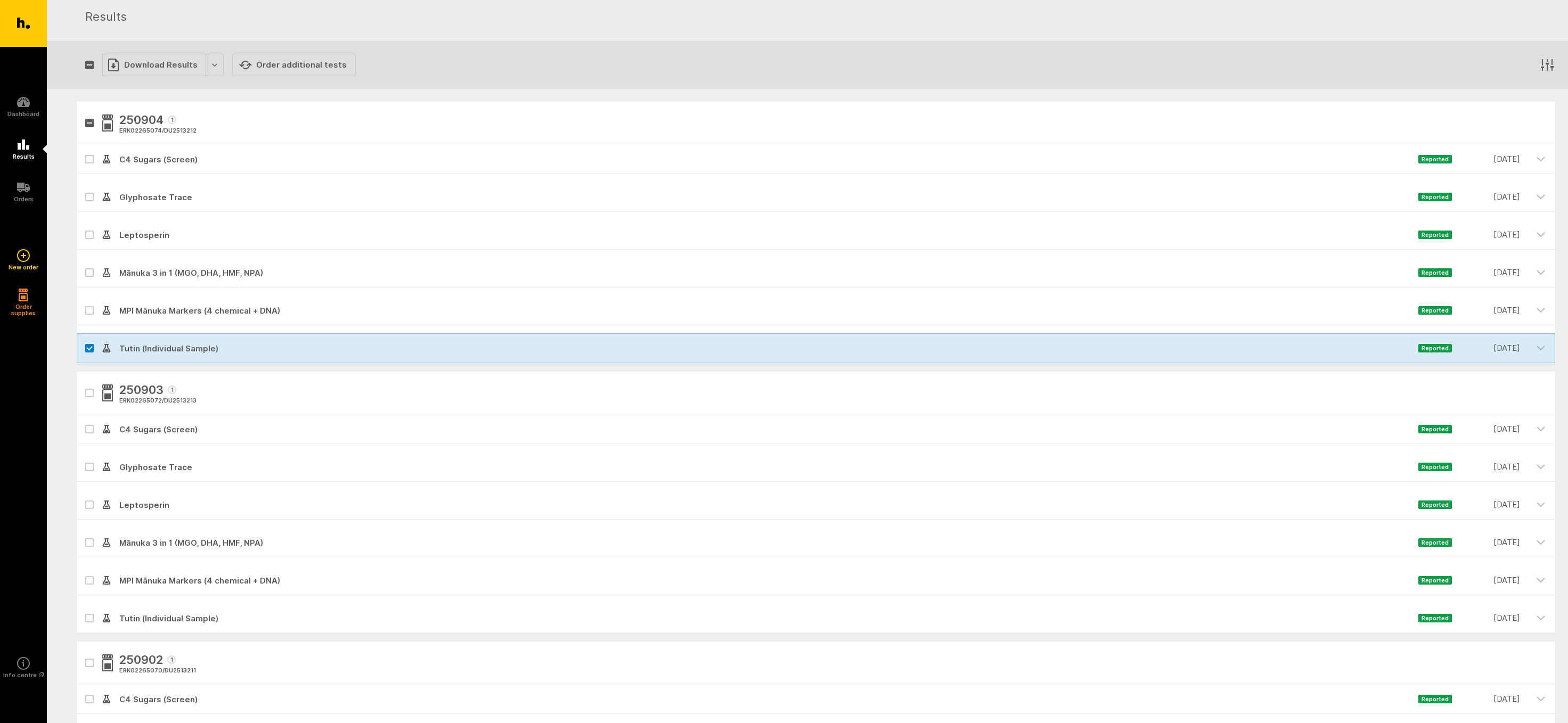
click at [90, 307] on label at bounding box center [90, 310] width 9 height 9
click at [83, 302] on input "checkbox" at bounding box center [80, 299] width 7 height 7
checkbox input "true"
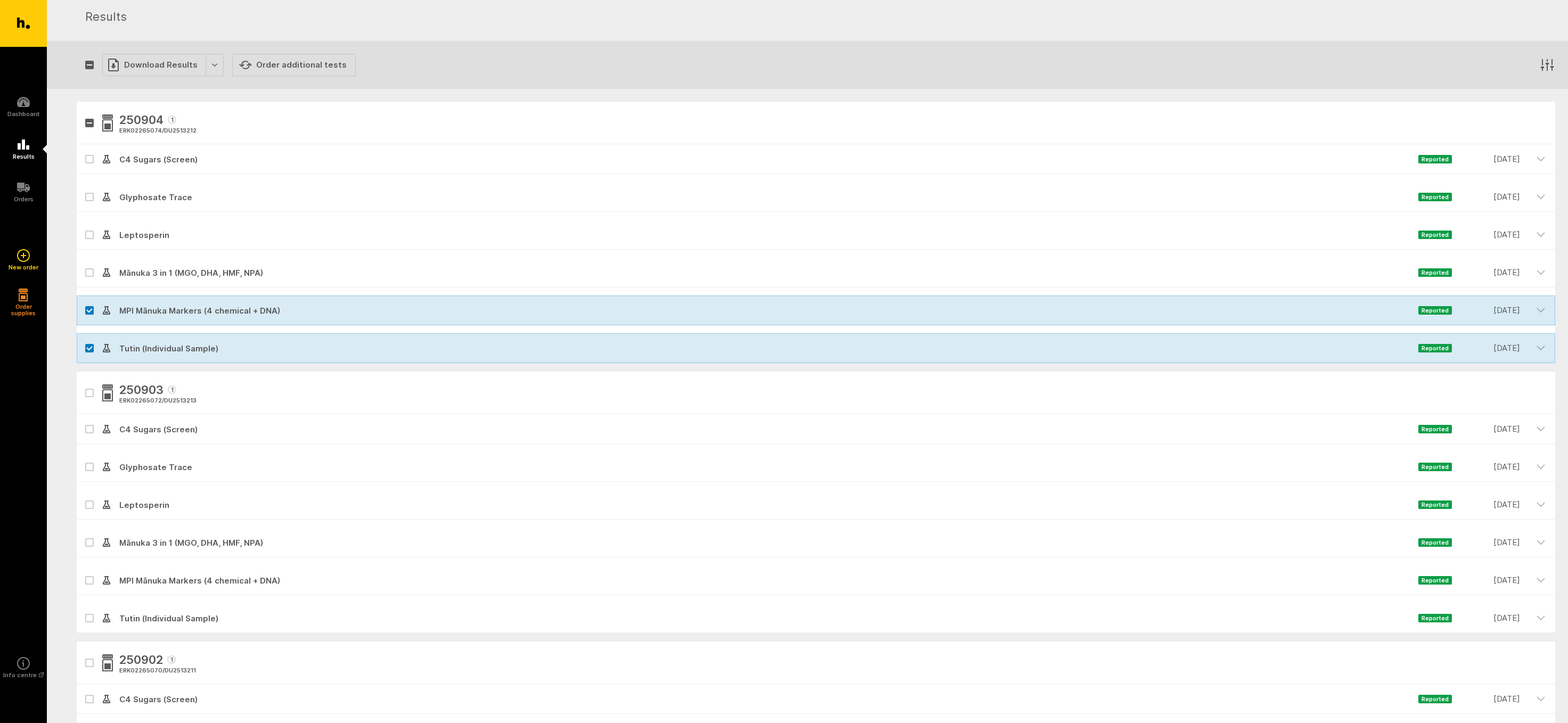
click at [88, 195] on icon at bounding box center [89, 197] width 6 height 5
click at [83, 189] on input "checkbox" at bounding box center [80, 186] width 7 height 7
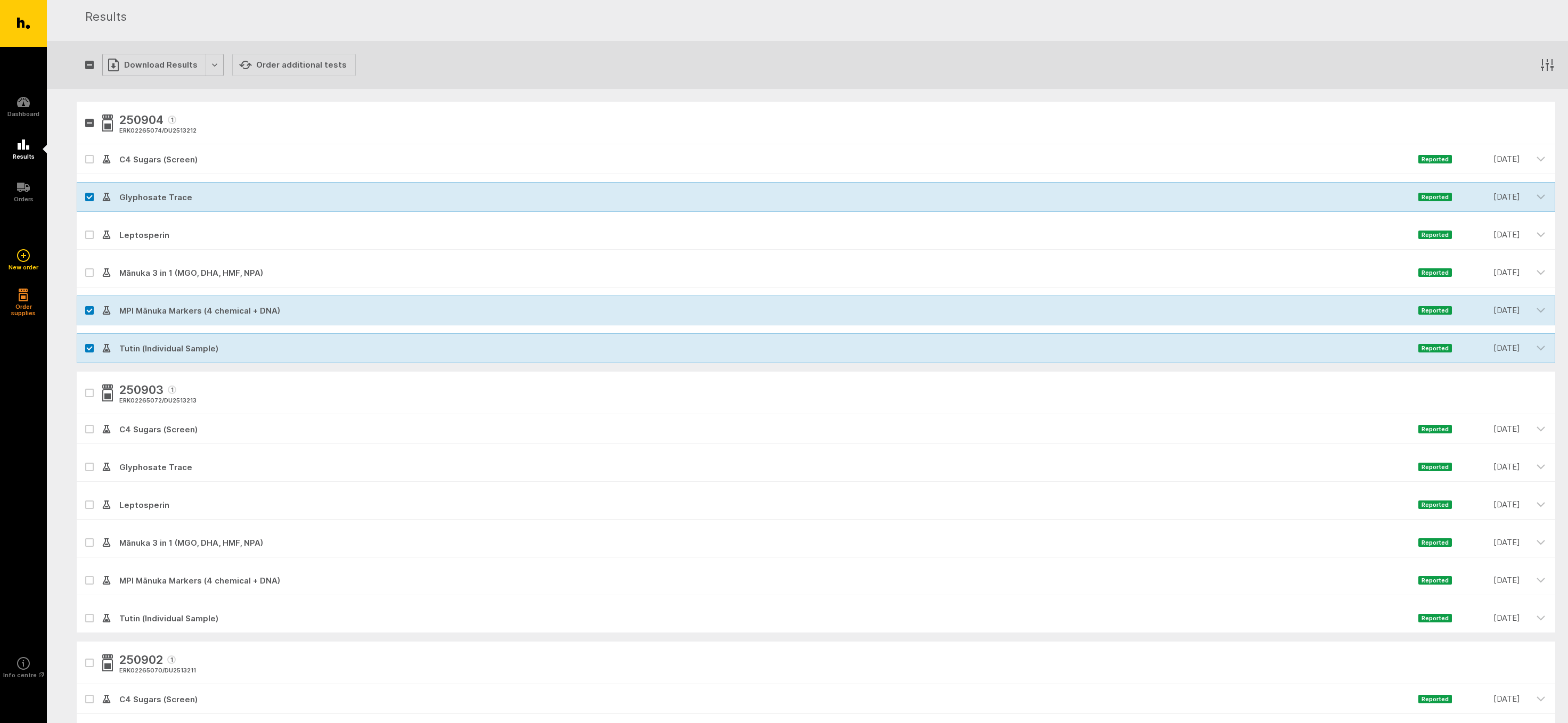
click at [147, 62] on div "Download Results" at bounding box center [163, 65] width 122 height 22
click at [154, 84] on button "Generate Custom Report" at bounding box center [171, 87] width 137 height 22
click at [85, 196] on div at bounding box center [90, 197] width 26 height 30
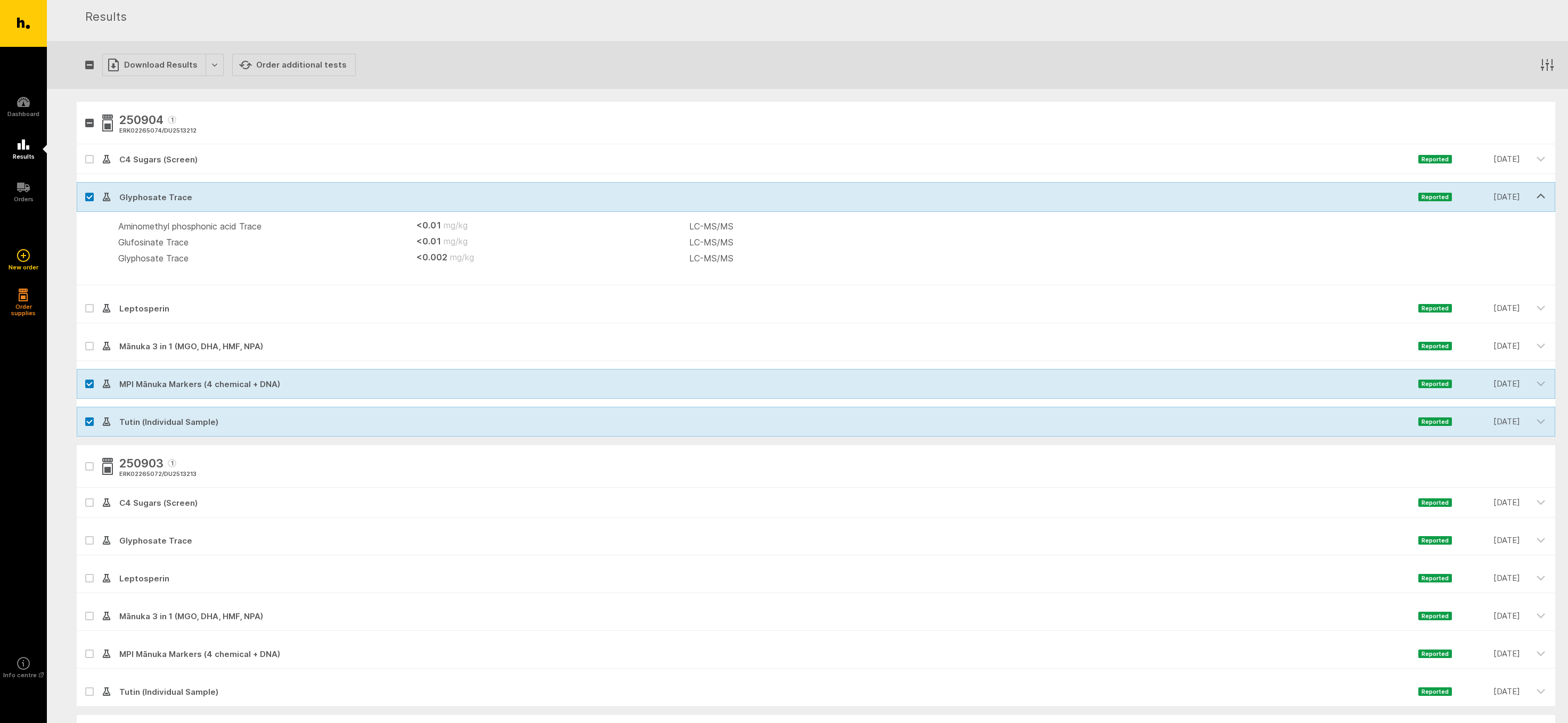
click at [1542, 193] on icon "button" at bounding box center [1540, 196] width 9 height 9
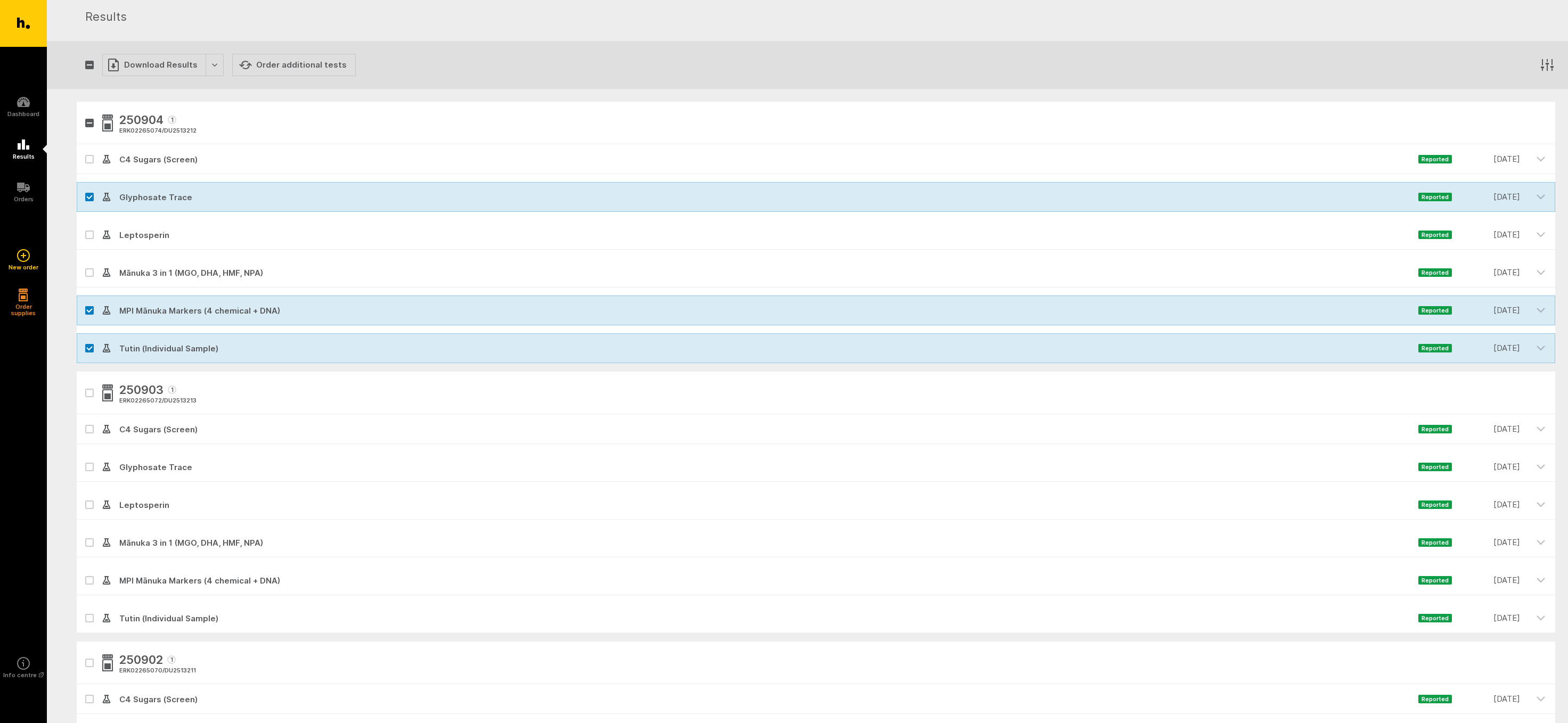
click at [85, 194] on label at bounding box center [90, 197] width 9 height 9
click at [83, 189] on input "checkbox" at bounding box center [80, 186] width 7 height 7
checkbox input "false"
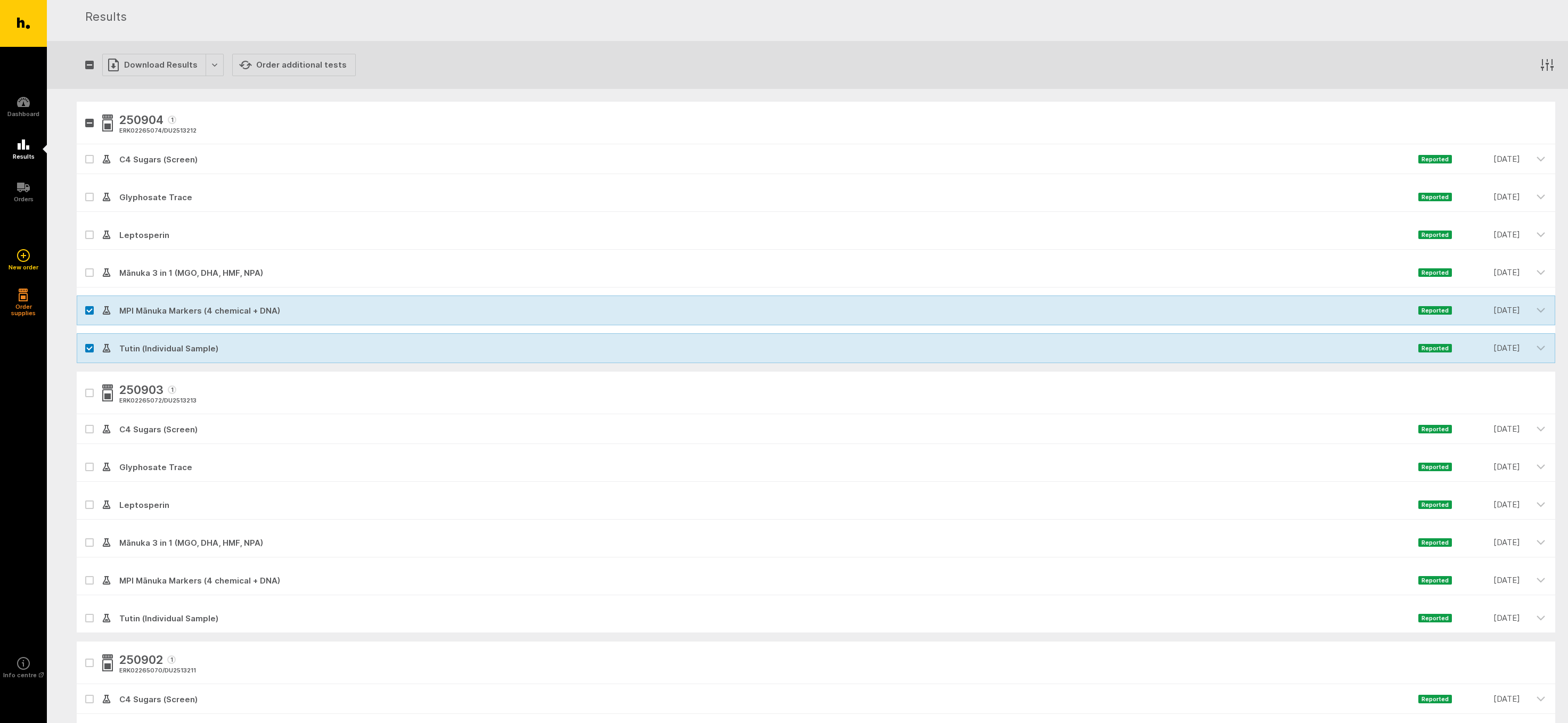
click at [85, 310] on div at bounding box center [90, 310] width 26 height 30
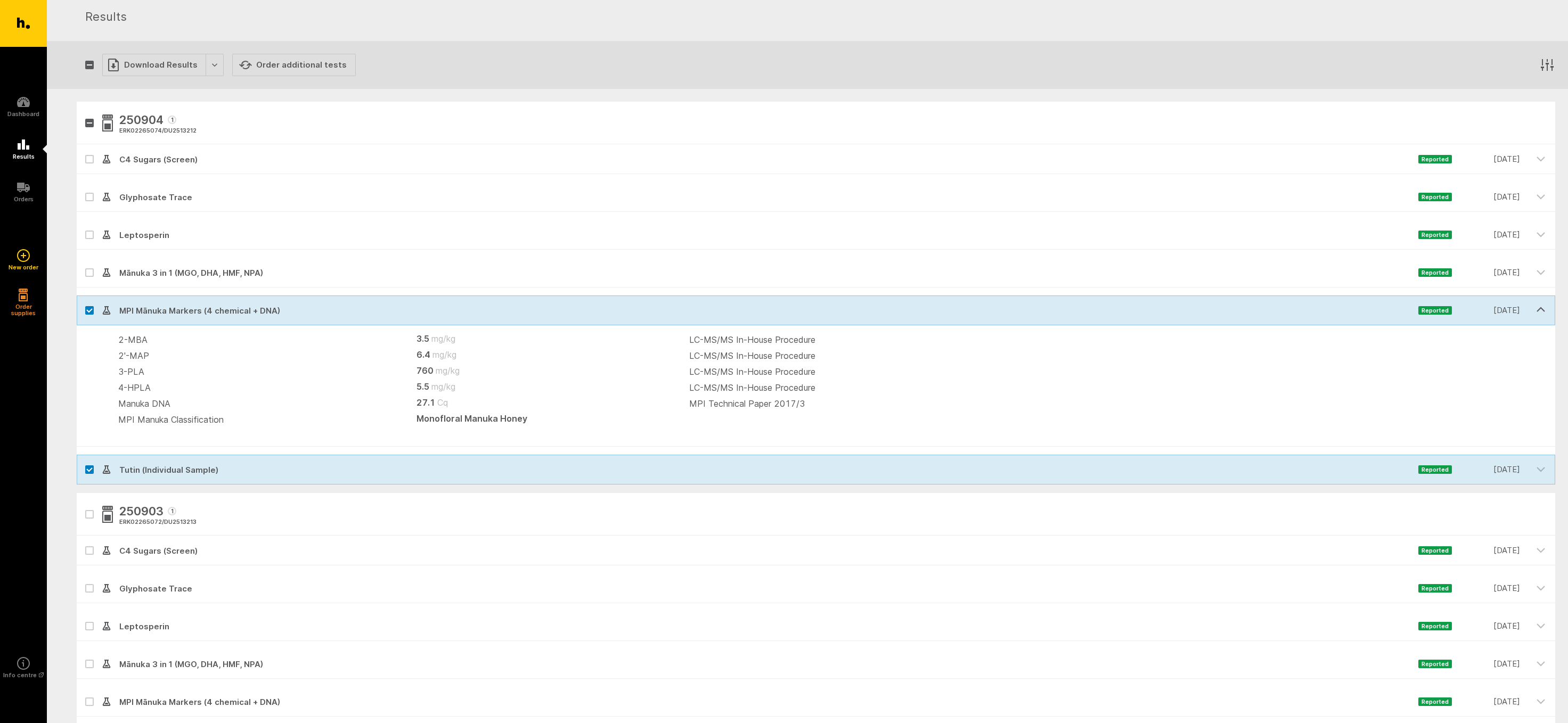
click at [1544, 309] on icon "button" at bounding box center [1540, 310] width 9 height 9
